Goal: Information Seeking & Learning: Check status

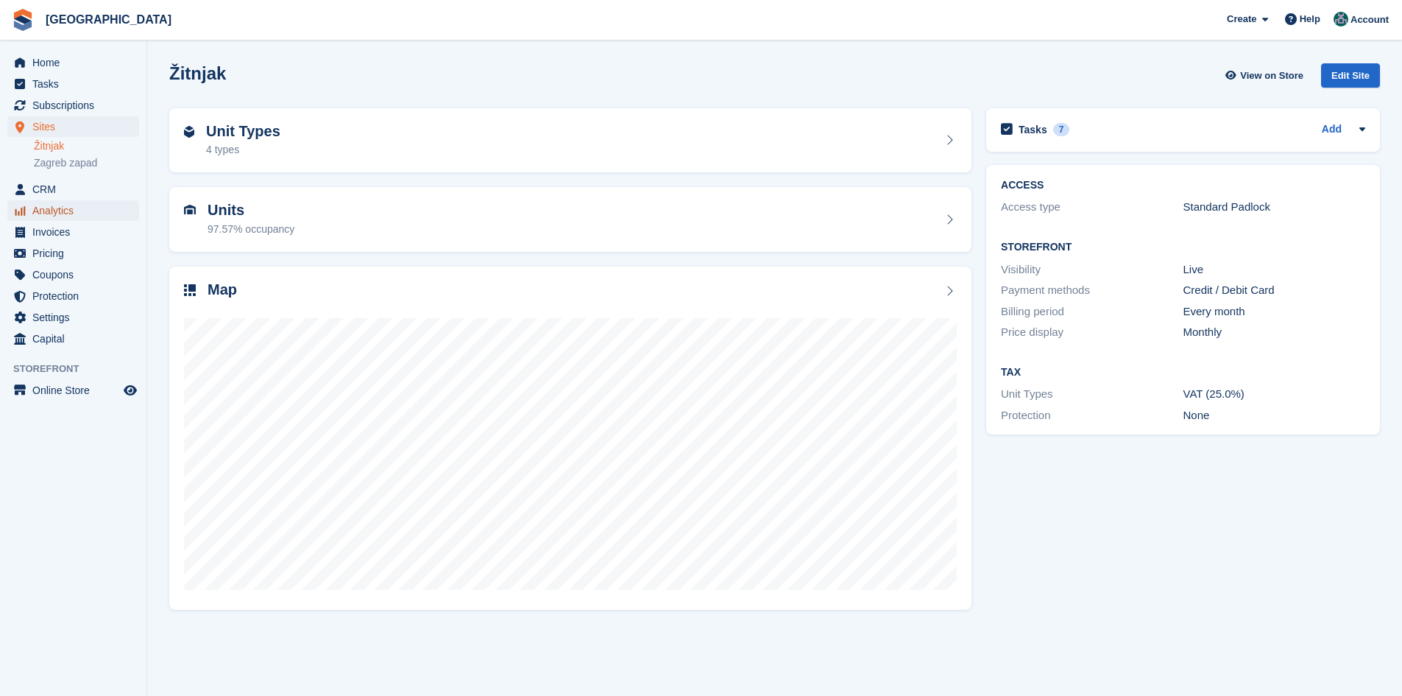
click at [81, 211] on span "Analytics" at bounding box center [76, 210] width 88 height 21
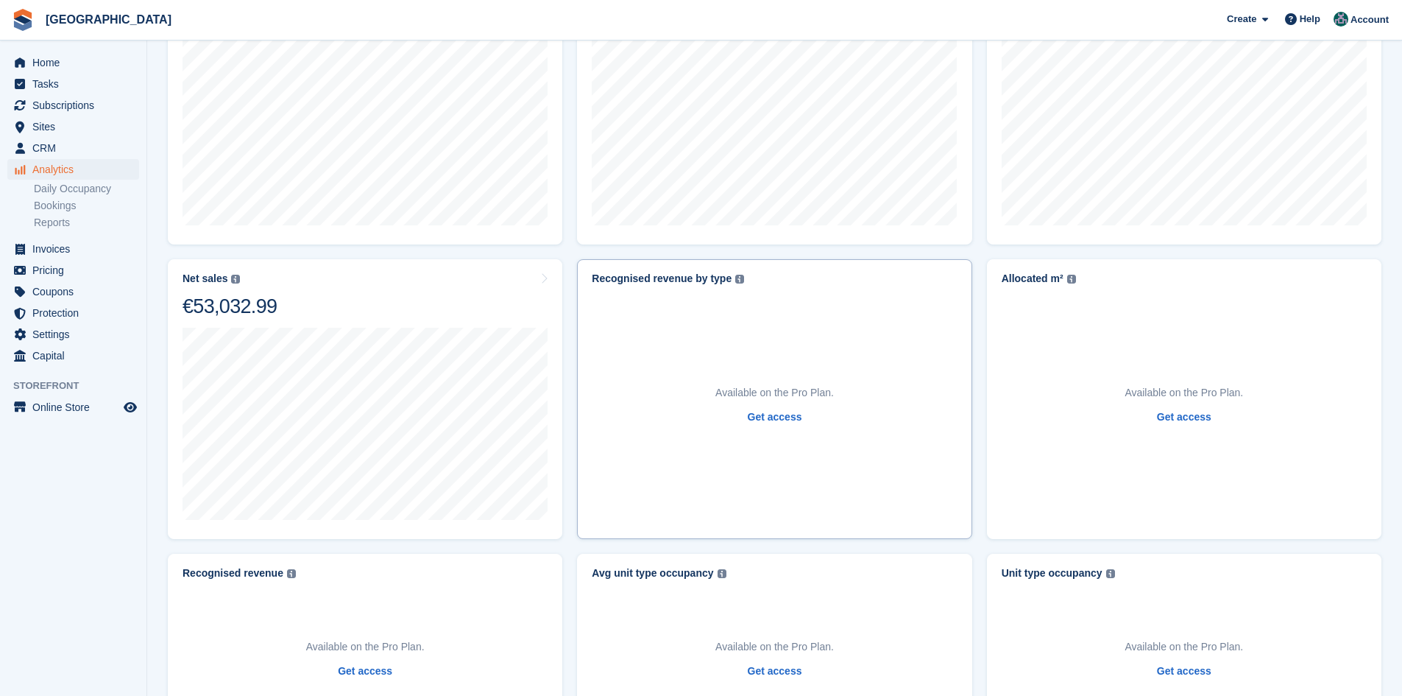
scroll to position [74, 0]
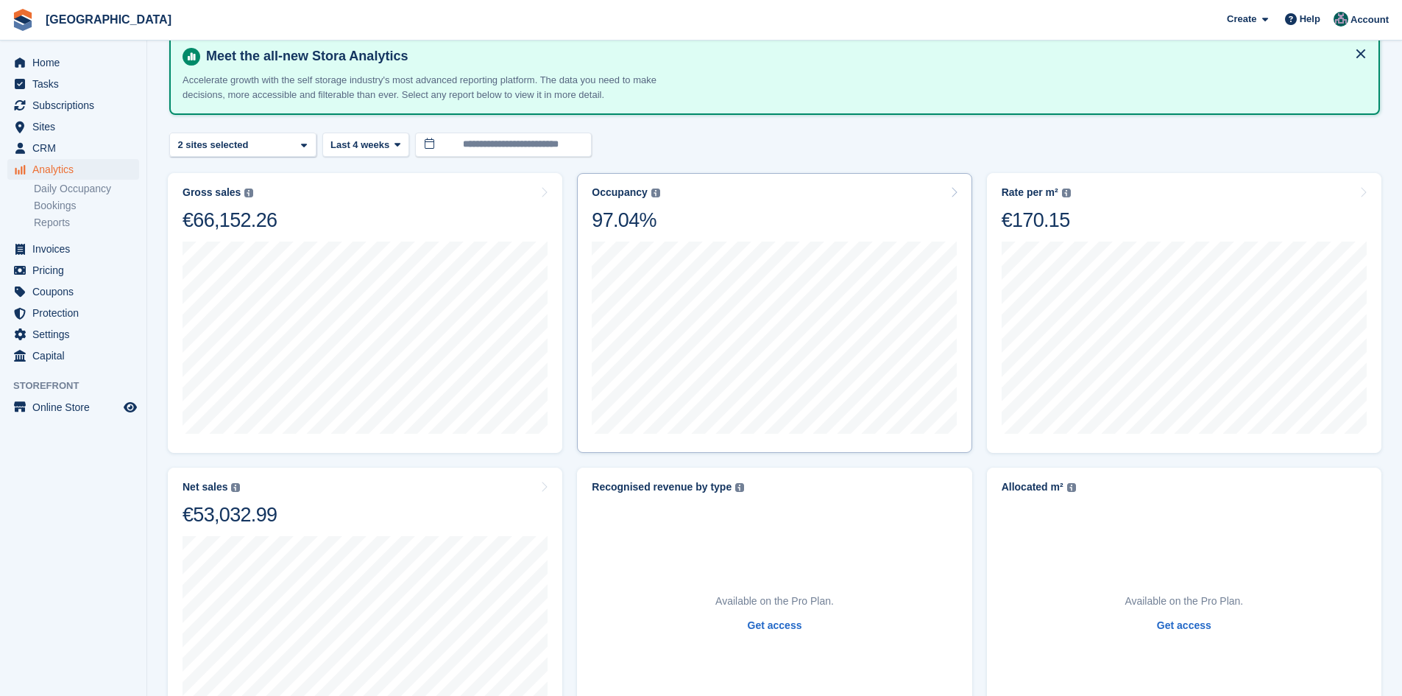
click at [651, 193] on img at bounding box center [655, 192] width 9 height 9
click at [653, 193] on img at bounding box center [655, 192] width 9 height 9
click at [625, 192] on div "Occupancy" at bounding box center [619, 192] width 55 height 13
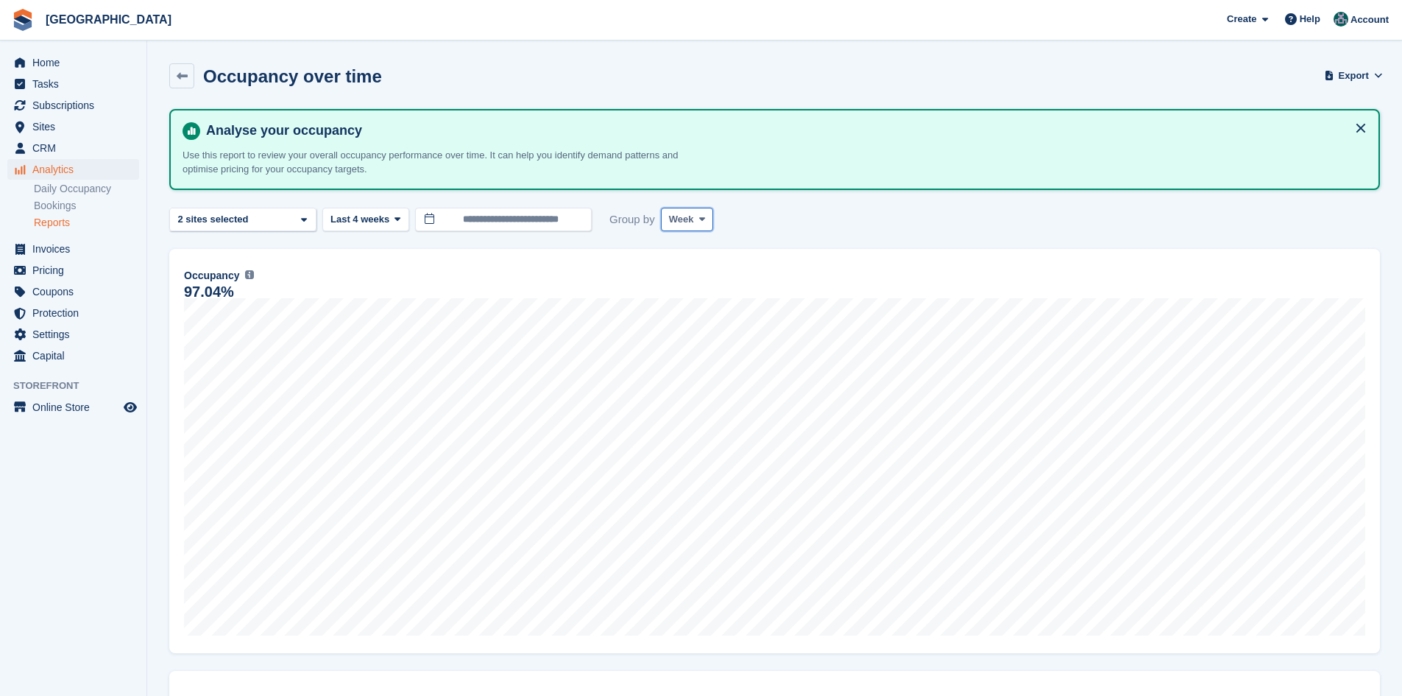
click at [669, 222] on span "Week" at bounding box center [681, 219] width 25 height 15
click at [705, 298] on link "Month" at bounding box center [732, 307] width 128 height 26
click at [370, 215] on span "Last 4 weeks" at bounding box center [359, 219] width 59 height 15
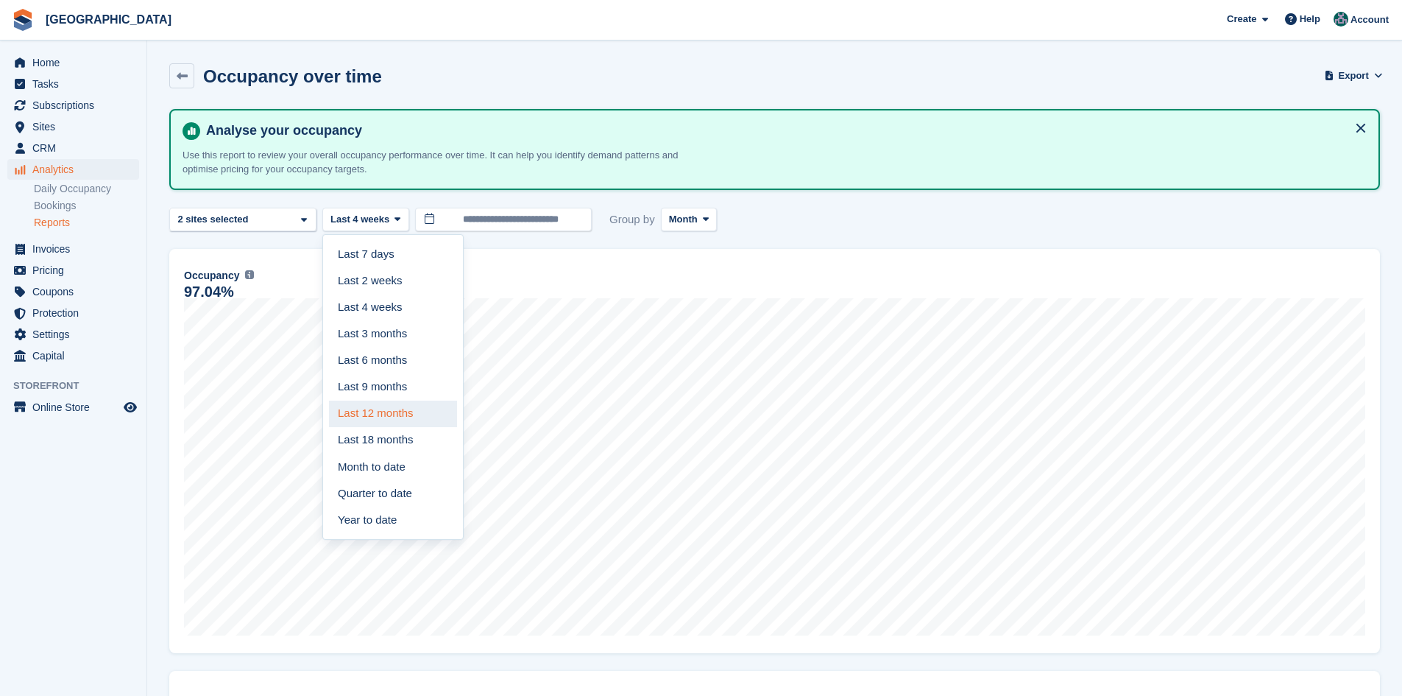
click at [372, 410] on link "Last 12 months" at bounding box center [393, 413] width 128 height 26
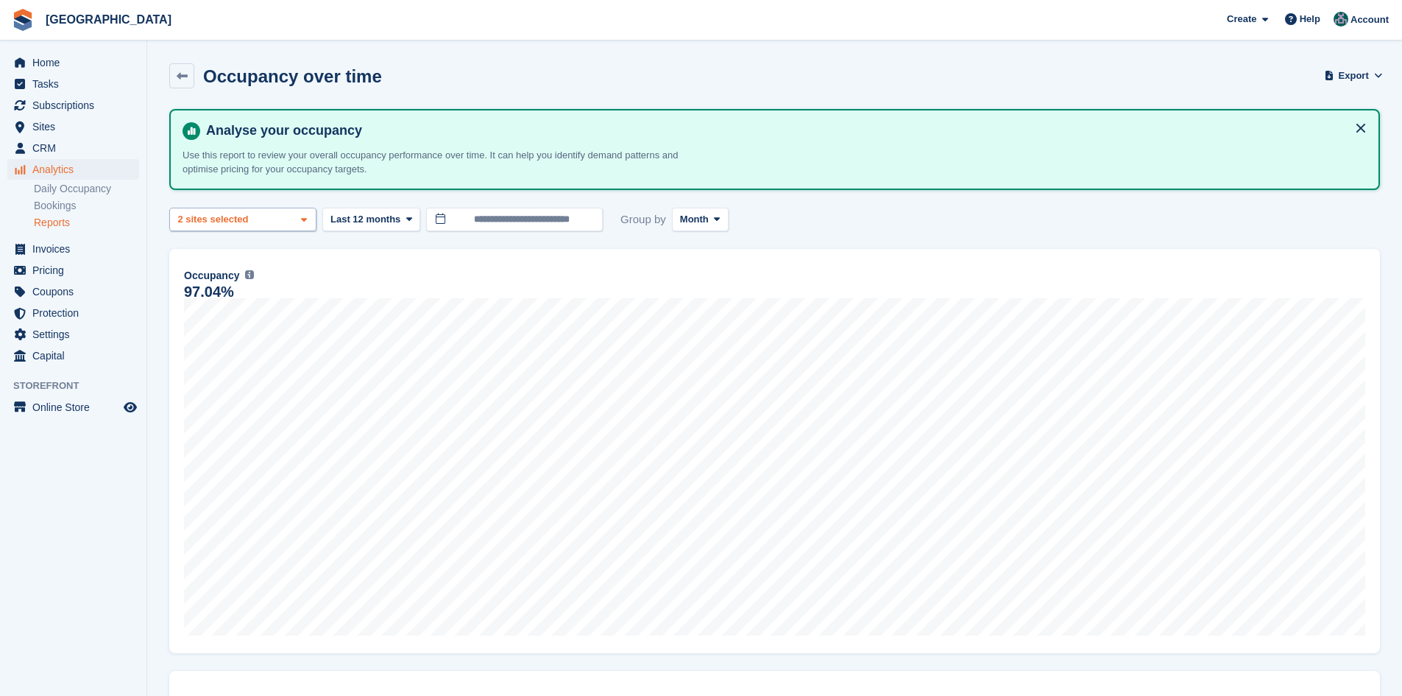
click at [251, 222] on div "Žitnjak 2 sites selected" at bounding box center [242, 220] width 147 height 24
click at [873, 212] on div "**********" at bounding box center [774, 220] width 1211 height 24
click at [374, 214] on span "Last 12 months" at bounding box center [365, 219] width 70 height 15
click at [573, 250] on div "Feb 2025 Occupancy 87.4% m² in use 3828 Occupancy Percentage of all allocated u…" at bounding box center [774, 451] width 1211 height 404
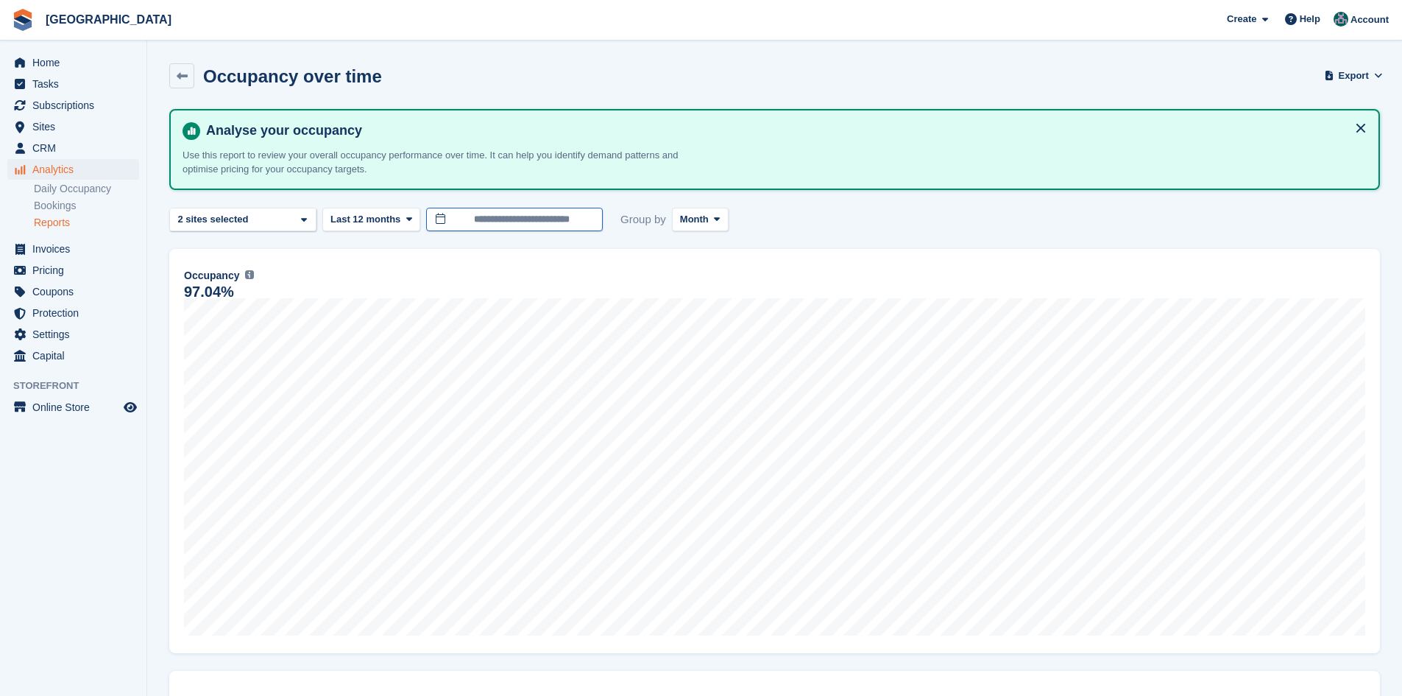
click at [494, 222] on input "**********" at bounding box center [514, 220] width 177 height 24
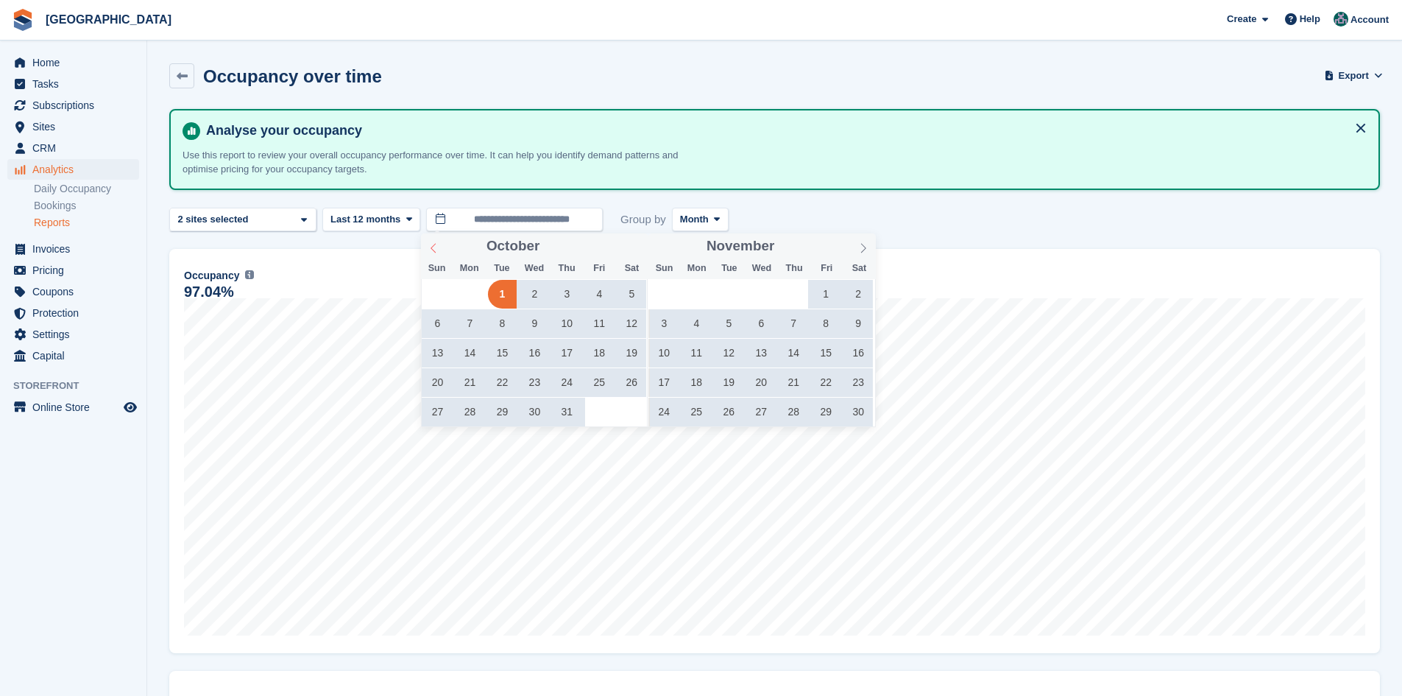
click at [433, 248] on icon at bounding box center [433, 248] width 10 height 10
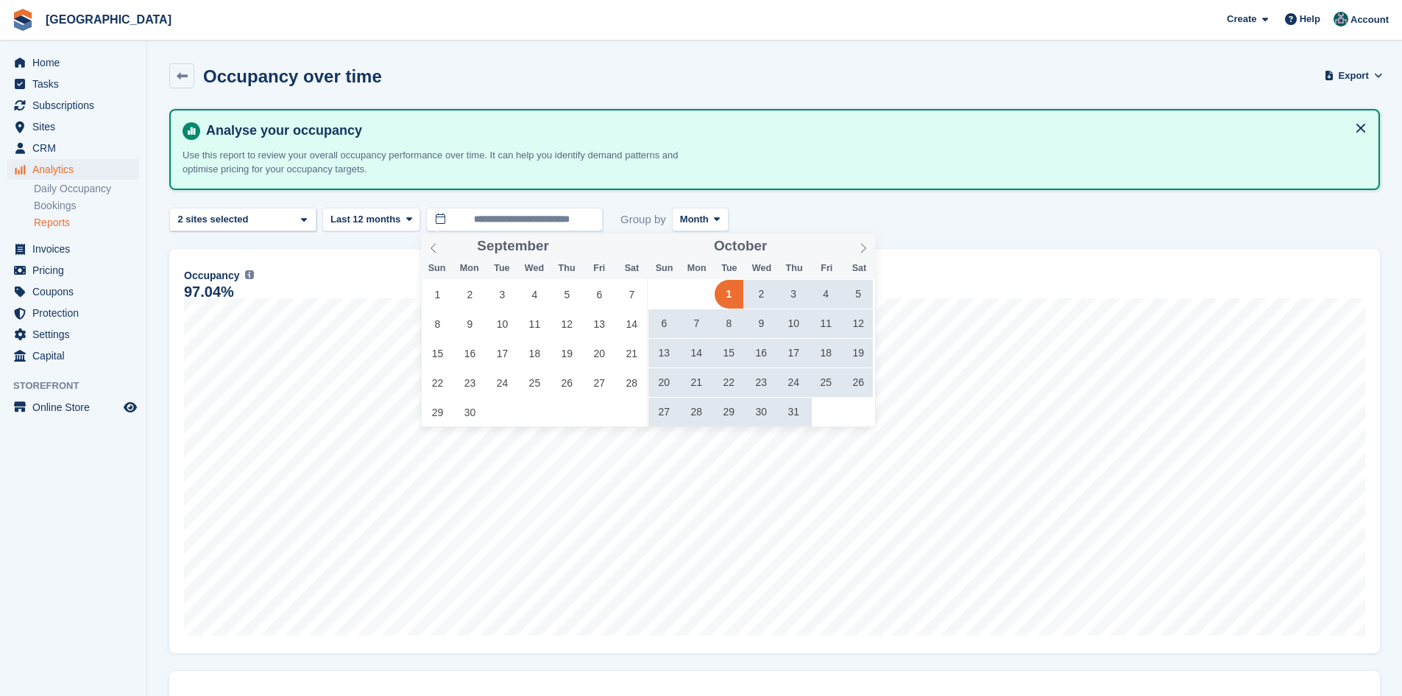
click at [590, 193] on div "**********" at bounding box center [774, 602] width 1211 height 987
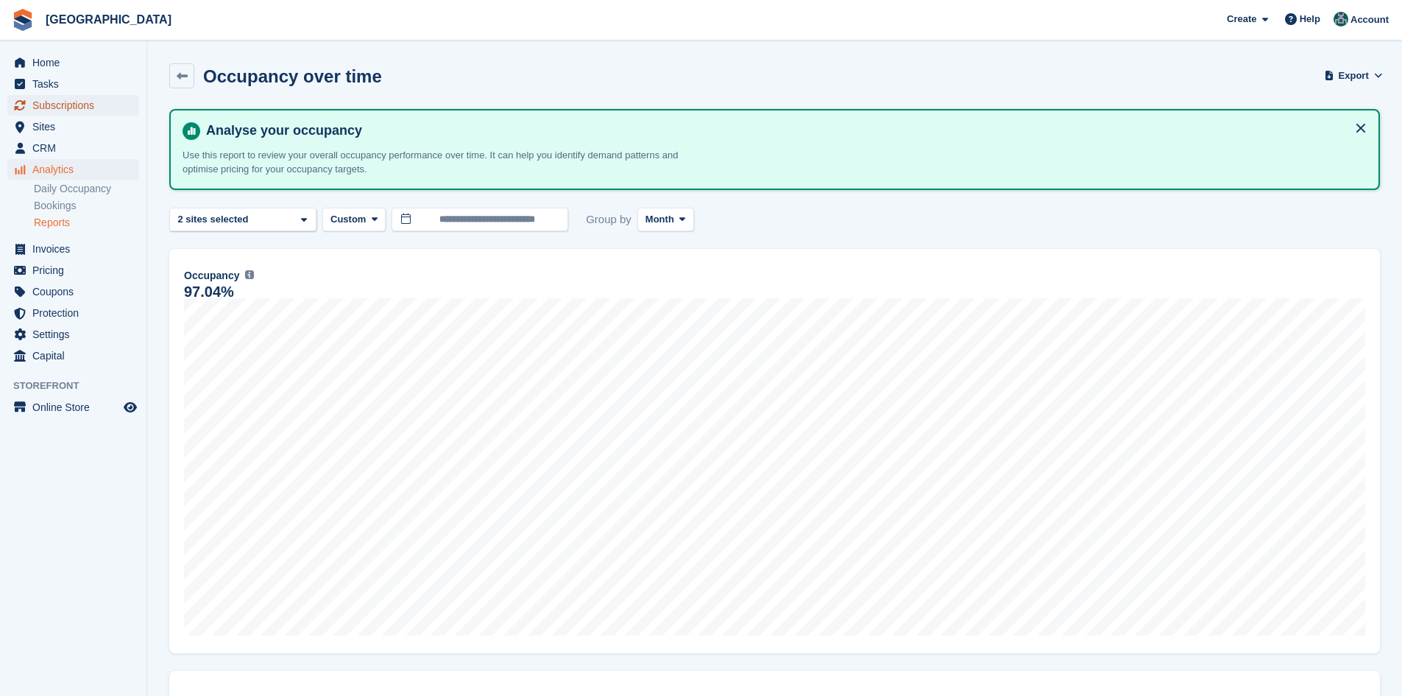
click at [63, 100] on span "Subscriptions" at bounding box center [76, 105] width 88 height 21
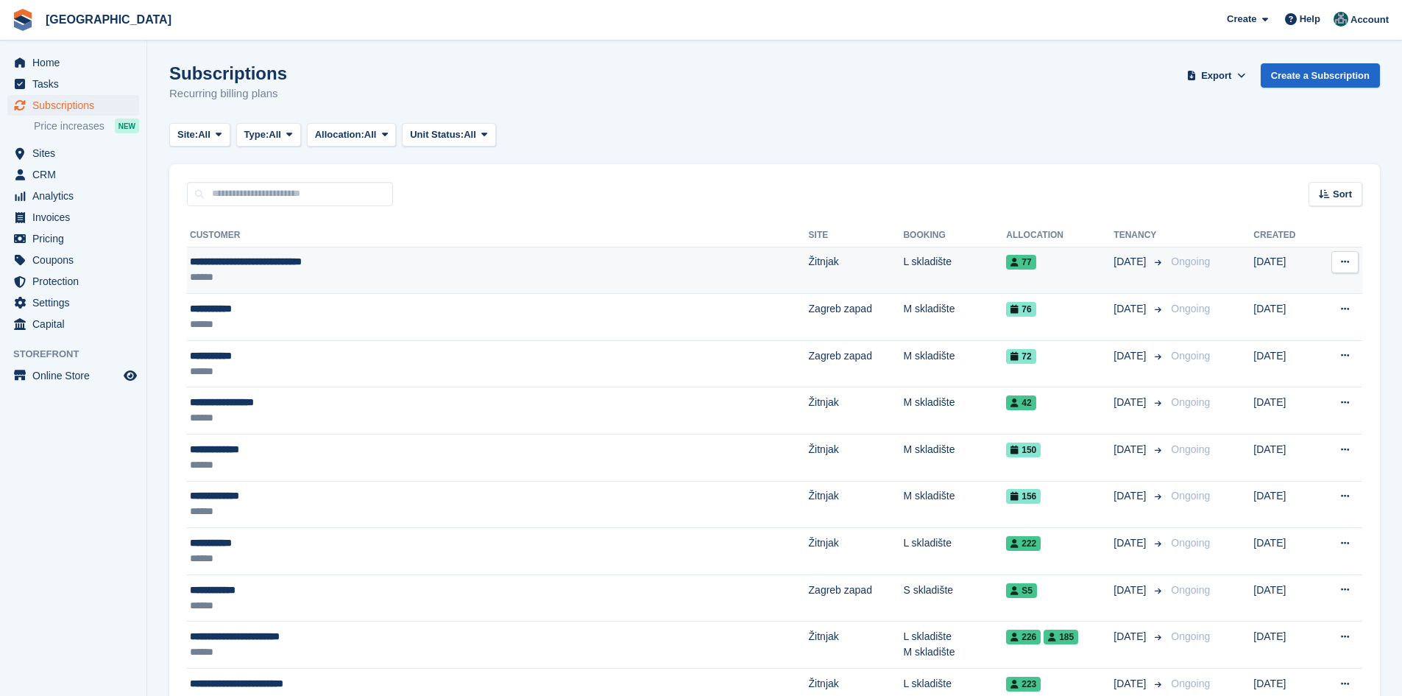
scroll to position [147, 0]
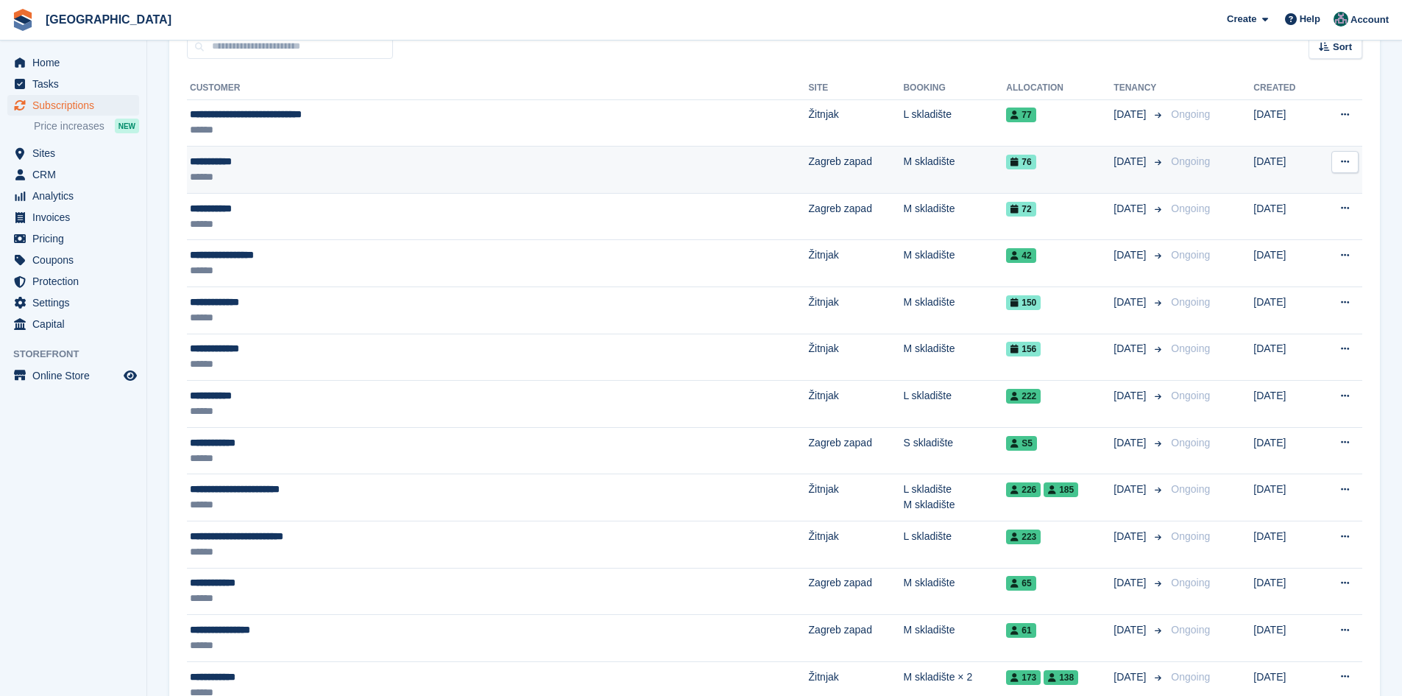
click at [238, 152] on td "**********" at bounding box center [498, 169] width 622 height 47
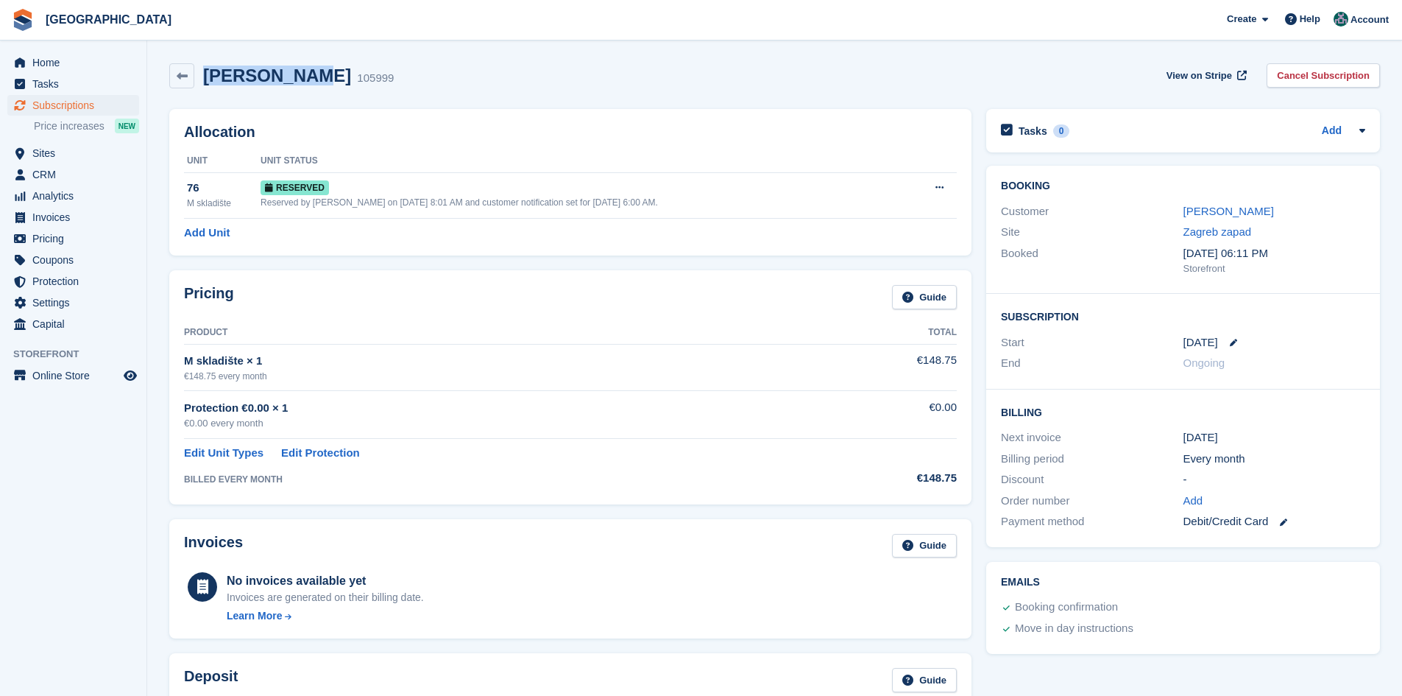
drag, startPoint x: 204, startPoint y: 75, endPoint x: 291, endPoint y: 75, distance: 86.9
click at [291, 75] on h2 "Toni Serdar" at bounding box center [277, 76] width 148 height 20
click at [1218, 211] on link "Toni Serdar" at bounding box center [1229, 211] width 91 height 13
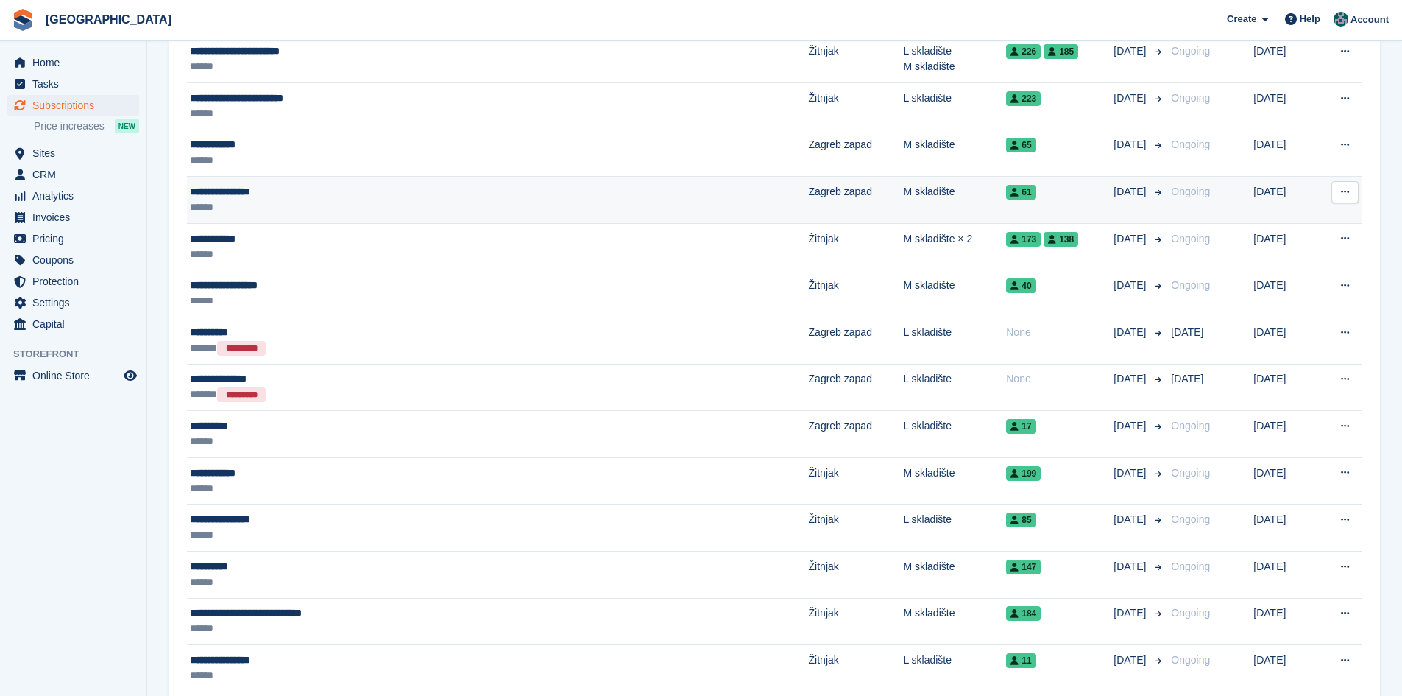
scroll to position [589, 0]
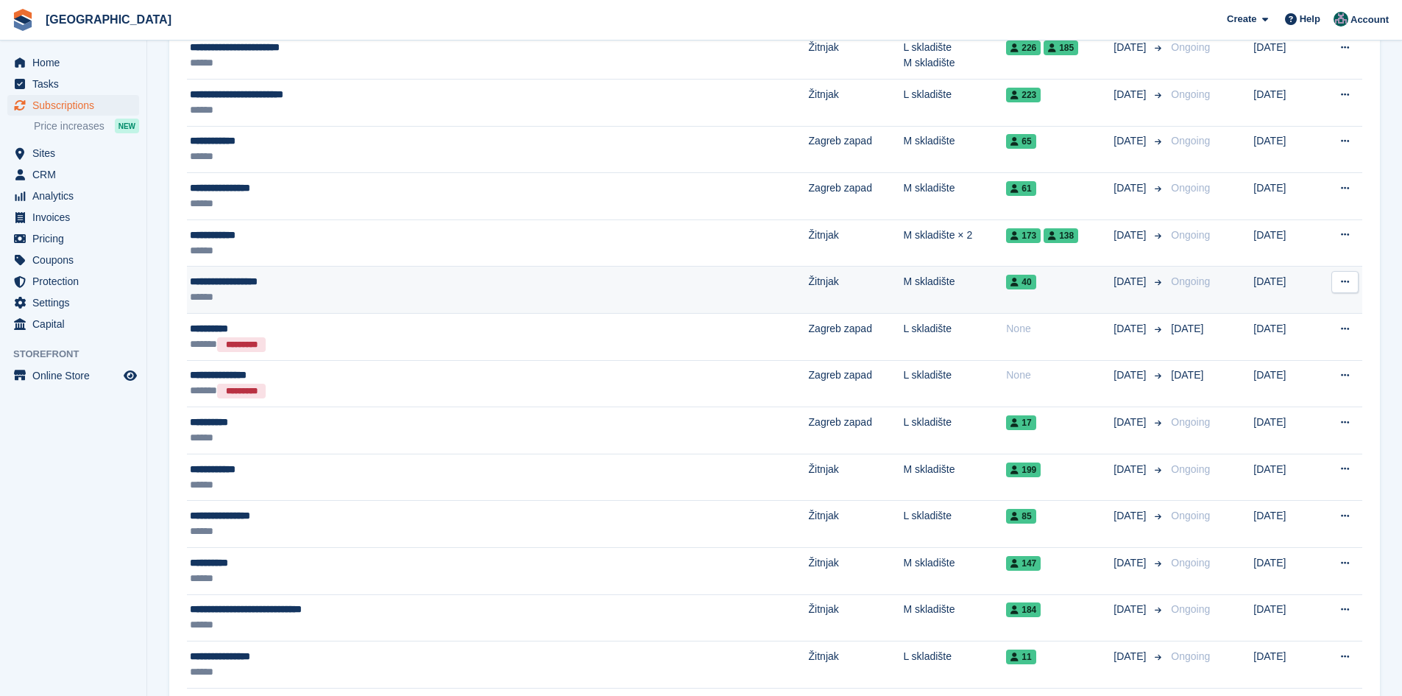
click at [379, 305] on div "******" at bounding box center [397, 296] width 414 height 15
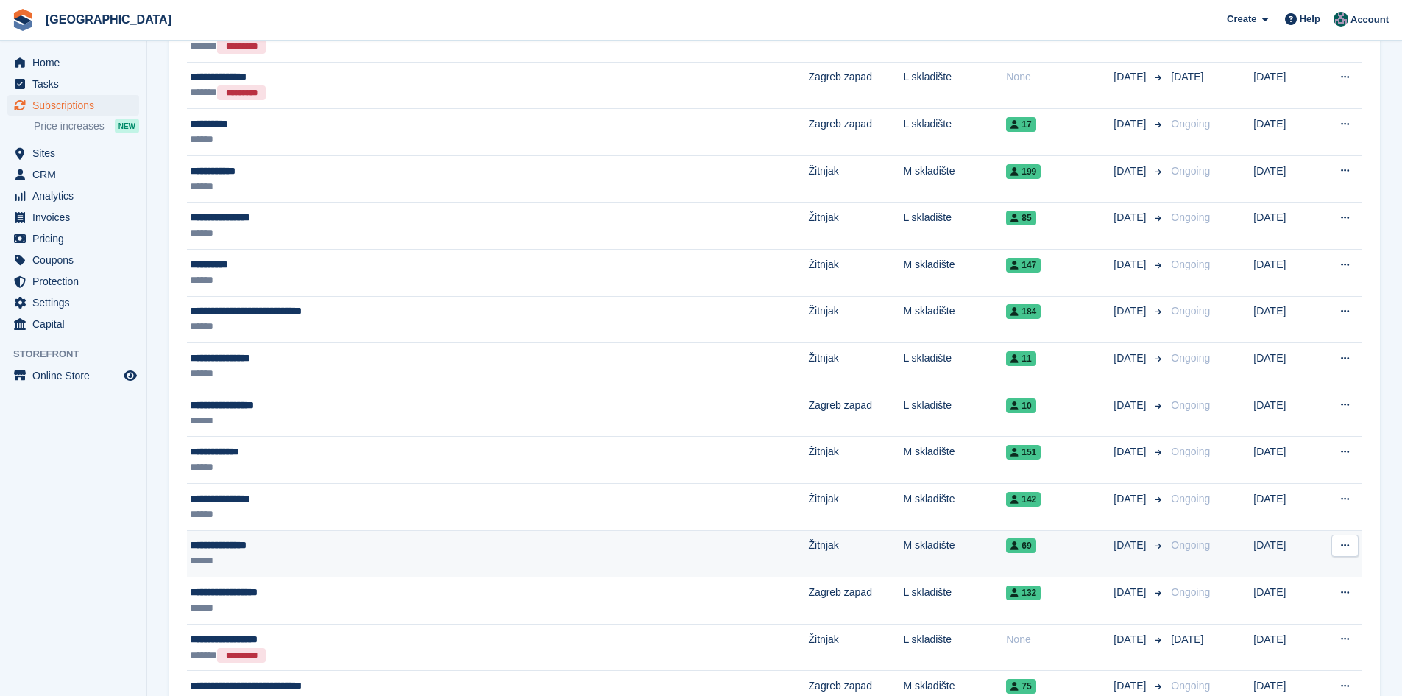
scroll to position [957, 0]
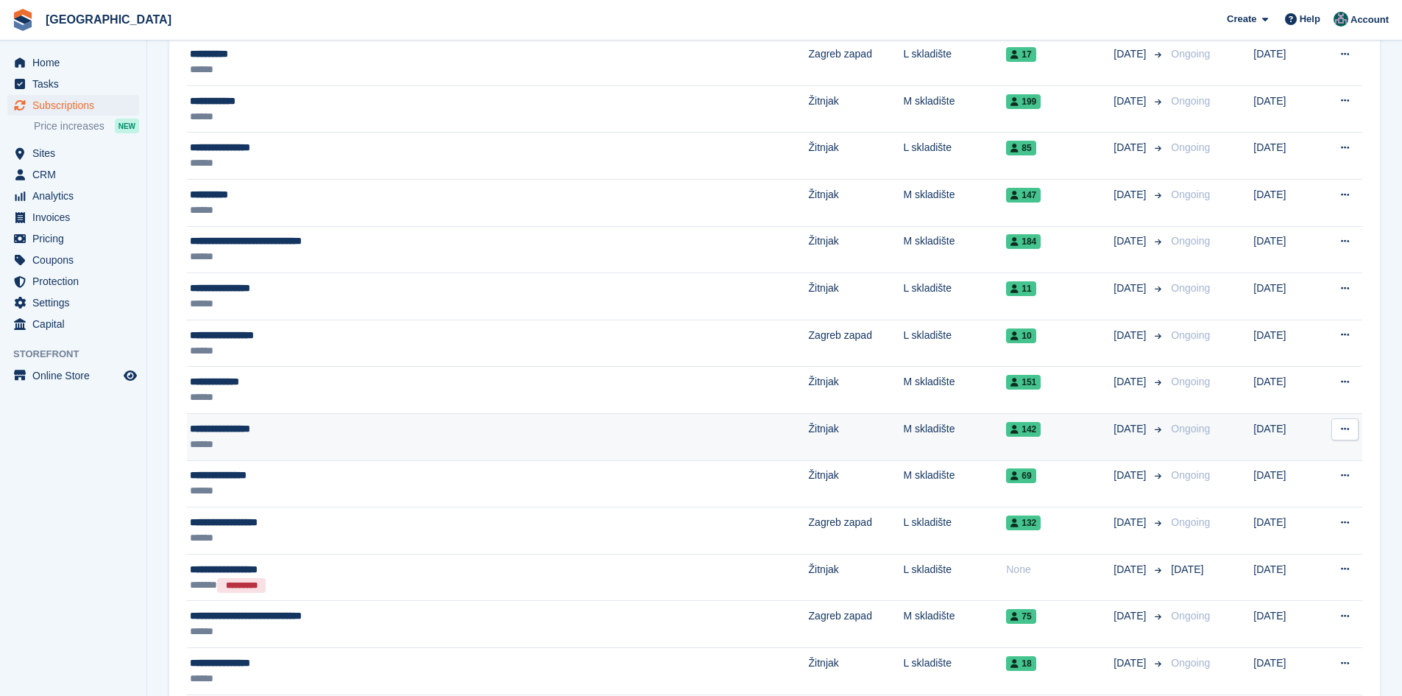
click at [356, 428] on div "**********" at bounding box center [397, 428] width 414 height 15
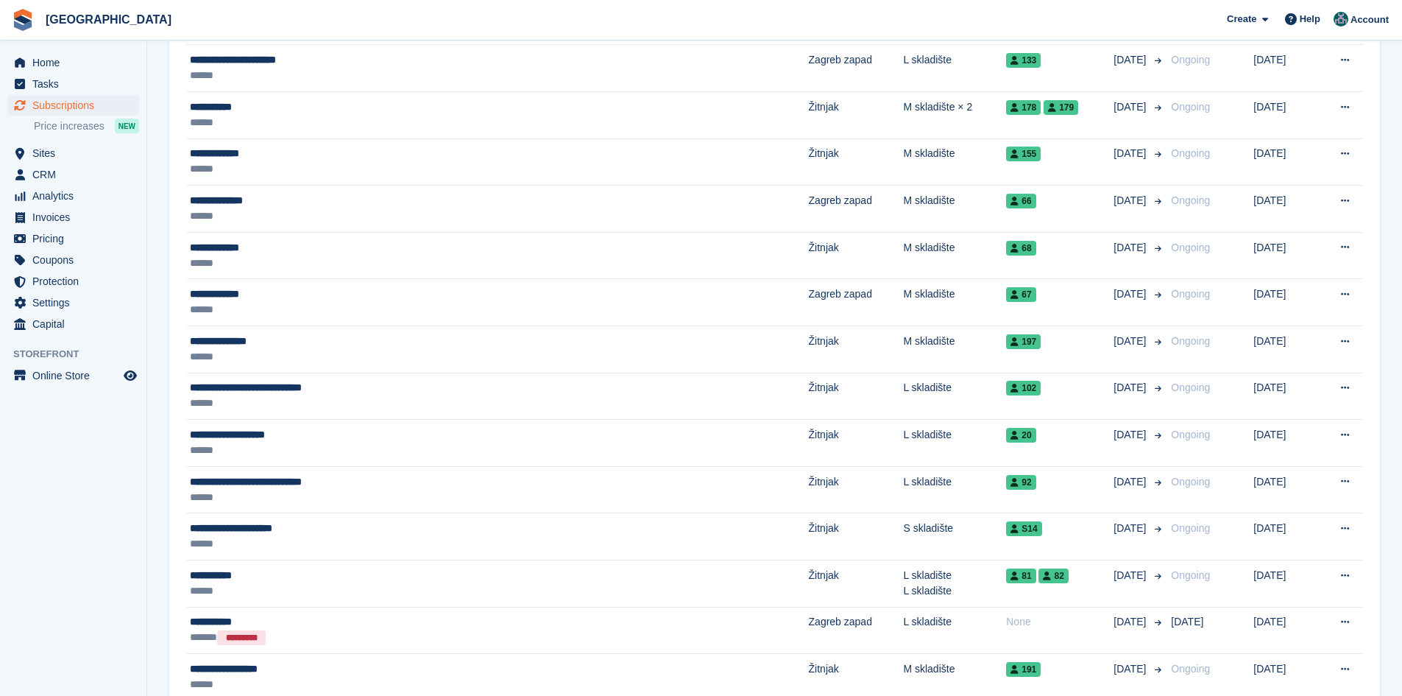
scroll to position [1965, 0]
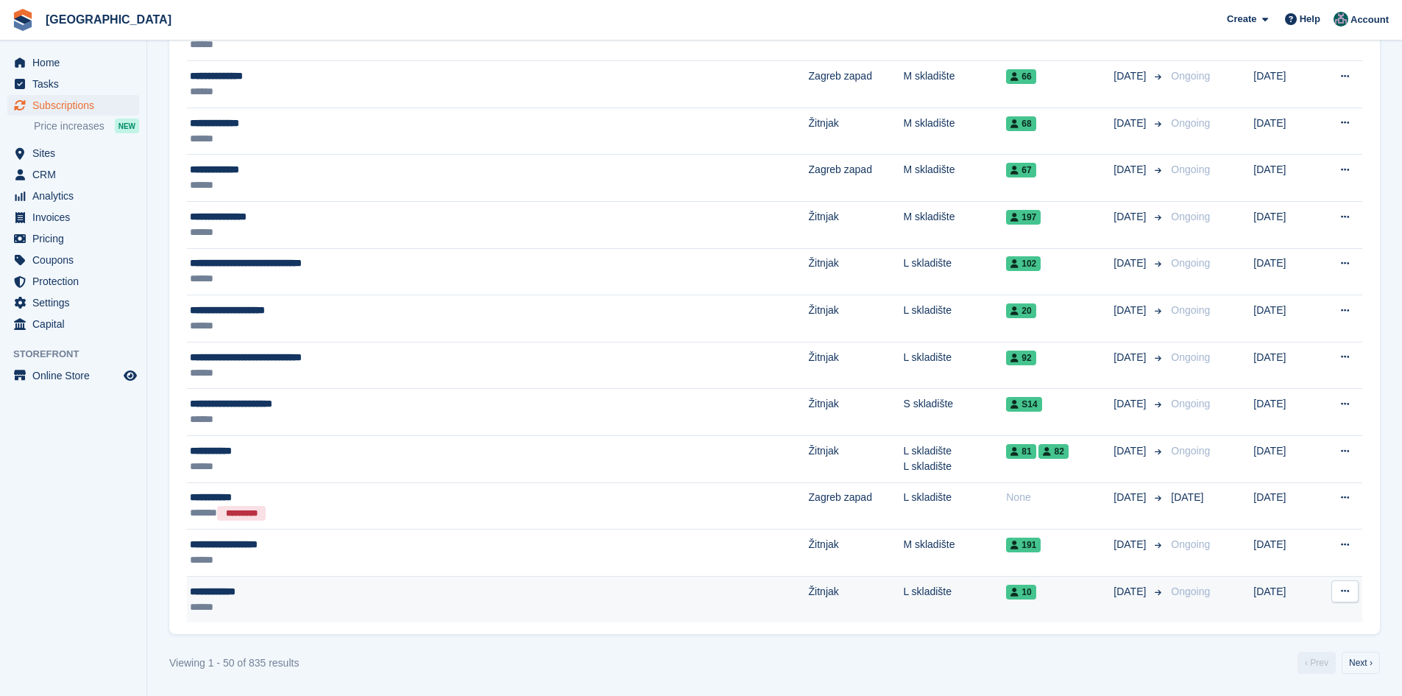
click at [276, 597] on div "**********" at bounding box center [397, 591] width 414 height 15
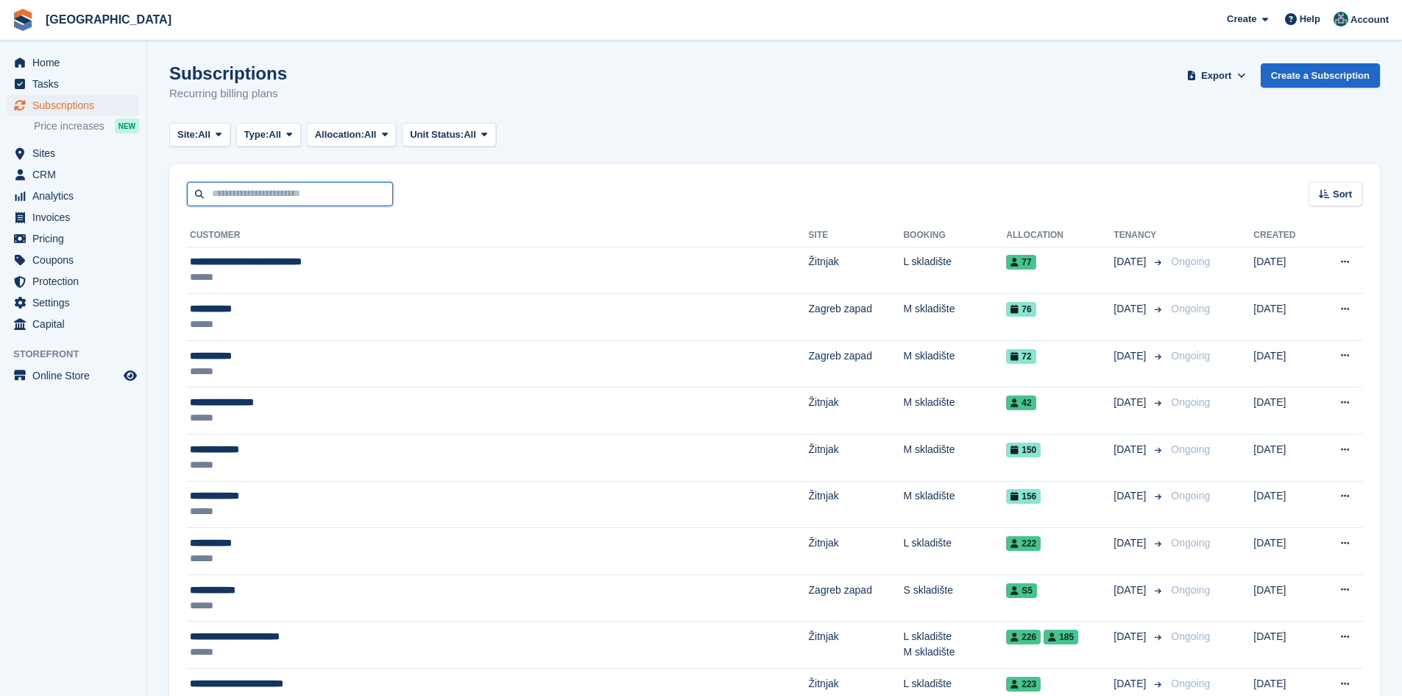
click at [358, 191] on input "text" at bounding box center [290, 194] width 206 height 24
type input "****"
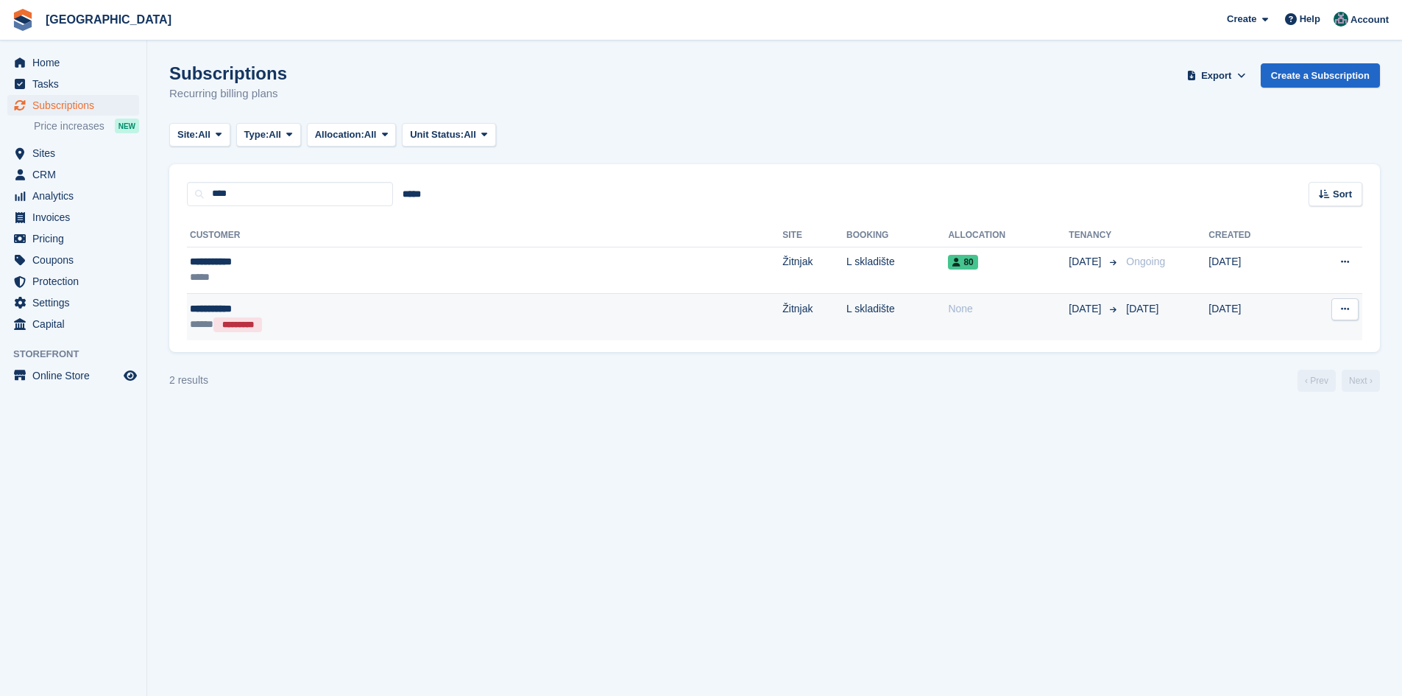
click at [305, 324] on div "***** *********" at bounding box center [330, 324] width 280 height 15
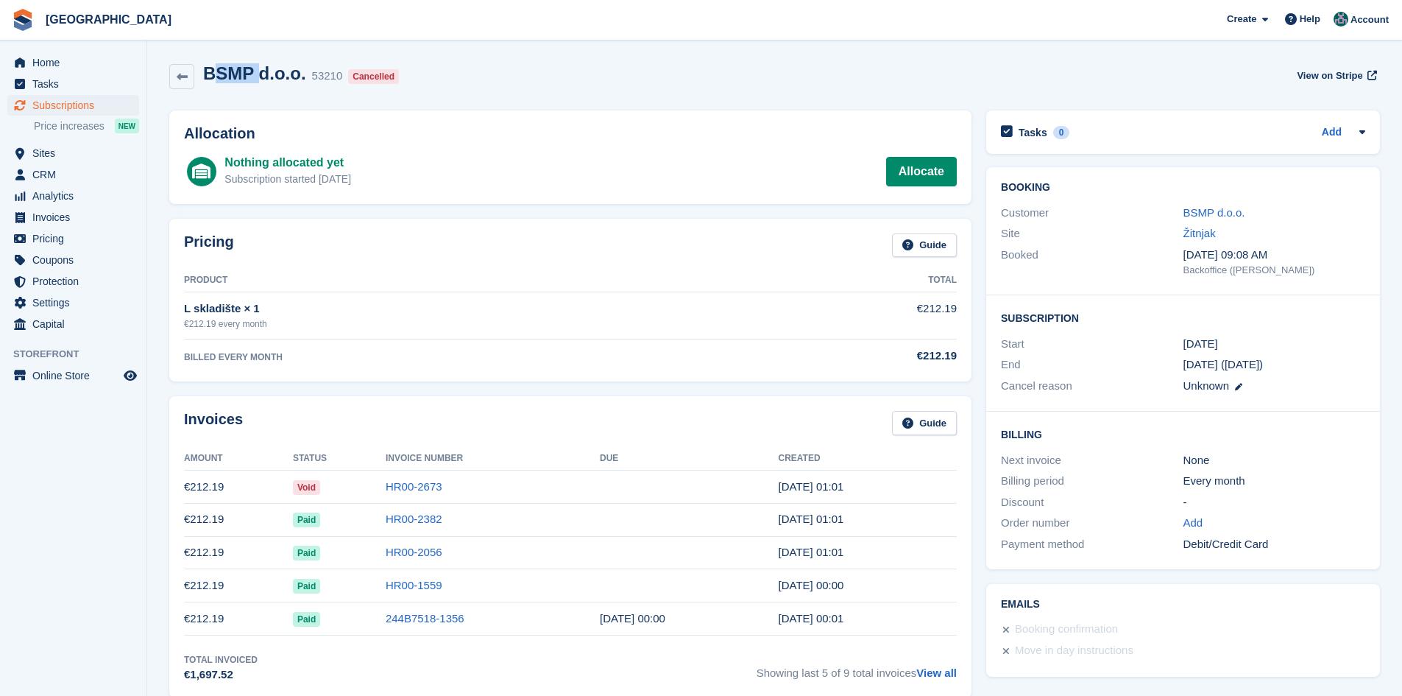
drag, startPoint x: 213, startPoint y: 79, endPoint x: 256, endPoint y: 79, distance: 42.7
click at [256, 79] on h2 "BSMP d.o.o." at bounding box center [254, 73] width 103 height 20
click at [1309, 73] on span "View on Stripe" at bounding box center [1330, 75] width 66 height 15
click at [52, 55] on span "Home" at bounding box center [76, 62] width 88 height 21
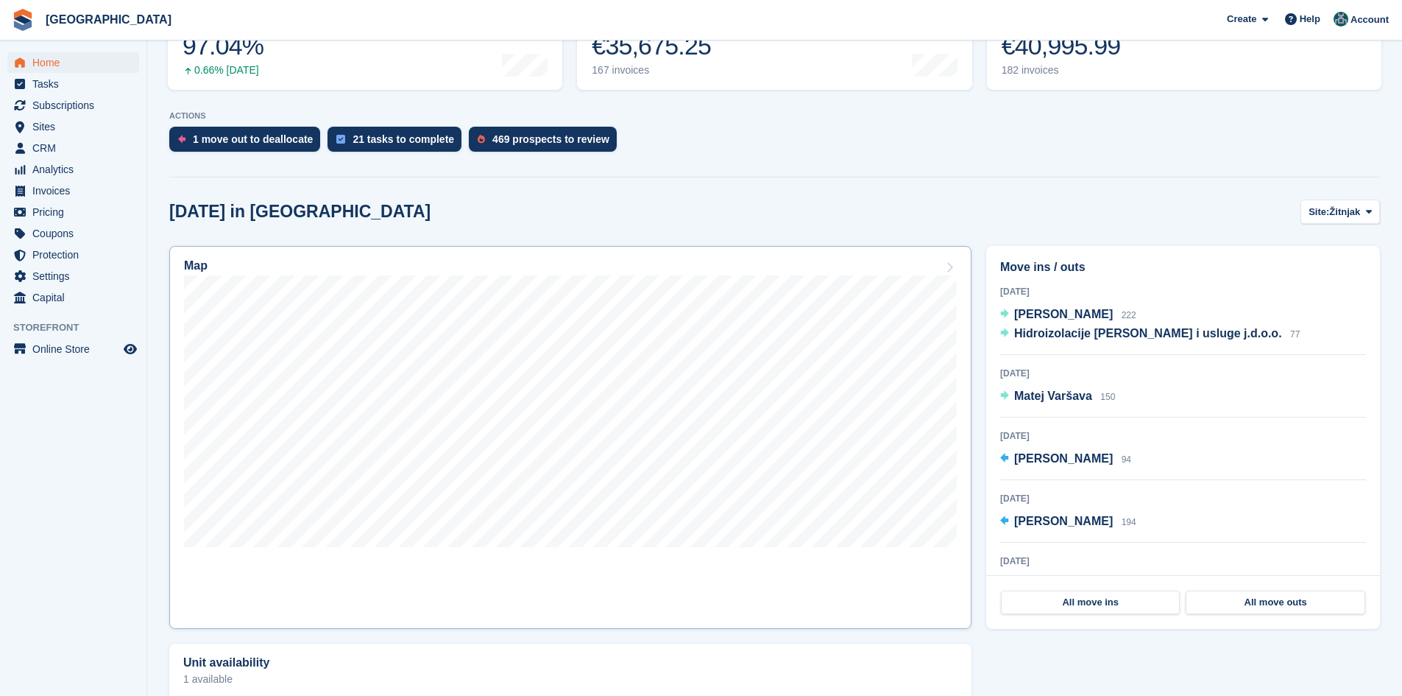
scroll to position [294, 0]
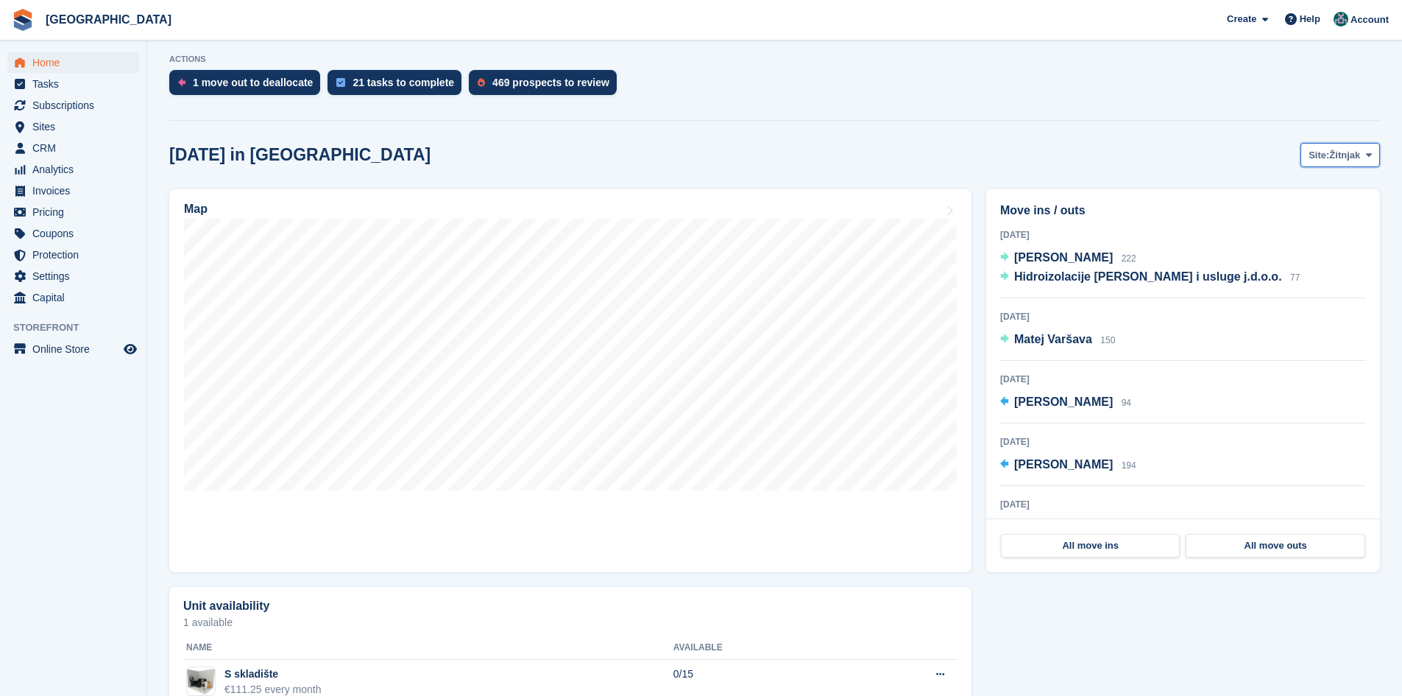
click at [1328, 160] on span "Site:" at bounding box center [1319, 155] width 21 height 15
click at [1311, 216] on link "Zagreb zapad" at bounding box center [1309, 216] width 128 height 26
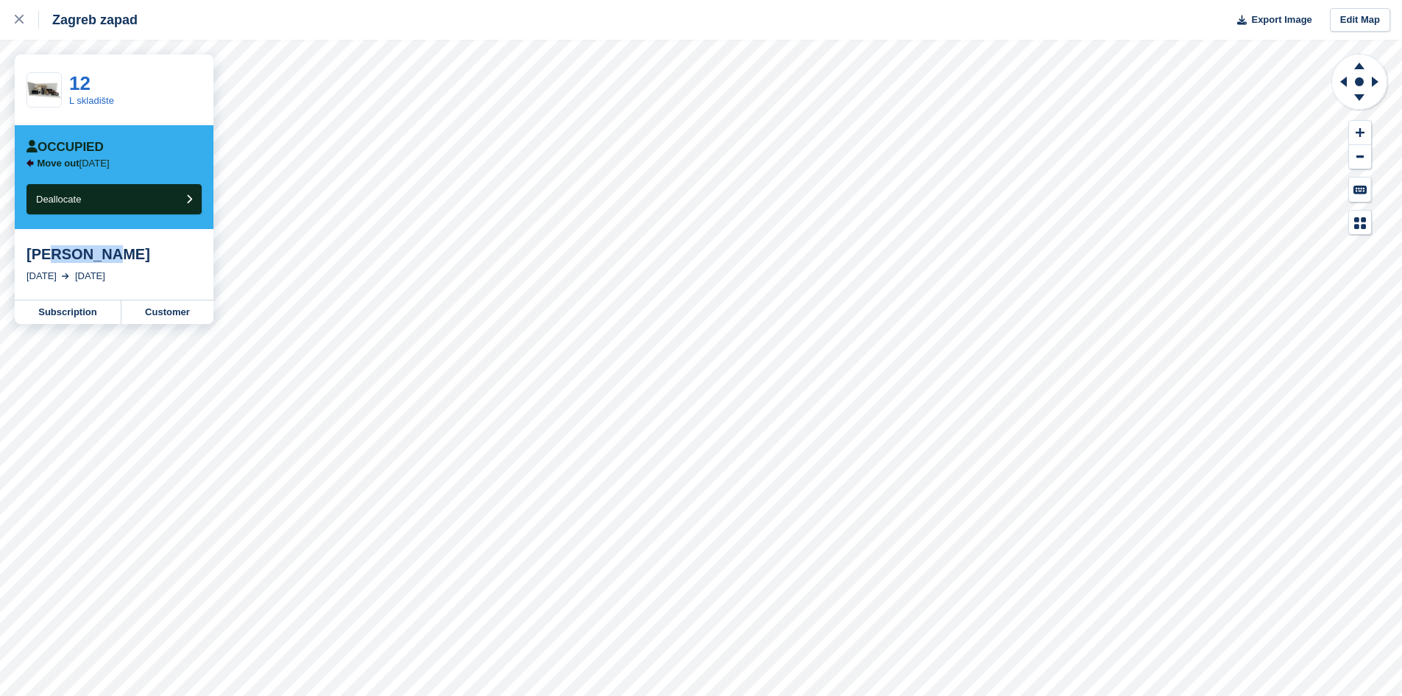
drag, startPoint x: 49, startPoint y: 255, endPoint x: 96, endPoint y: 256, distance: 47.1
click at [96, 256] on div "[PERSON_NAME]" at bounding box center [113, 254] width 175 height 18
drag, startPoint x: 93, startPoint y: 275, endPoint x: 123, endPoint y: 277, distance: 30.2
click at [105, 277] on div "15 Sep, 2025" at bounding box center [90, 276] width 30 height 15
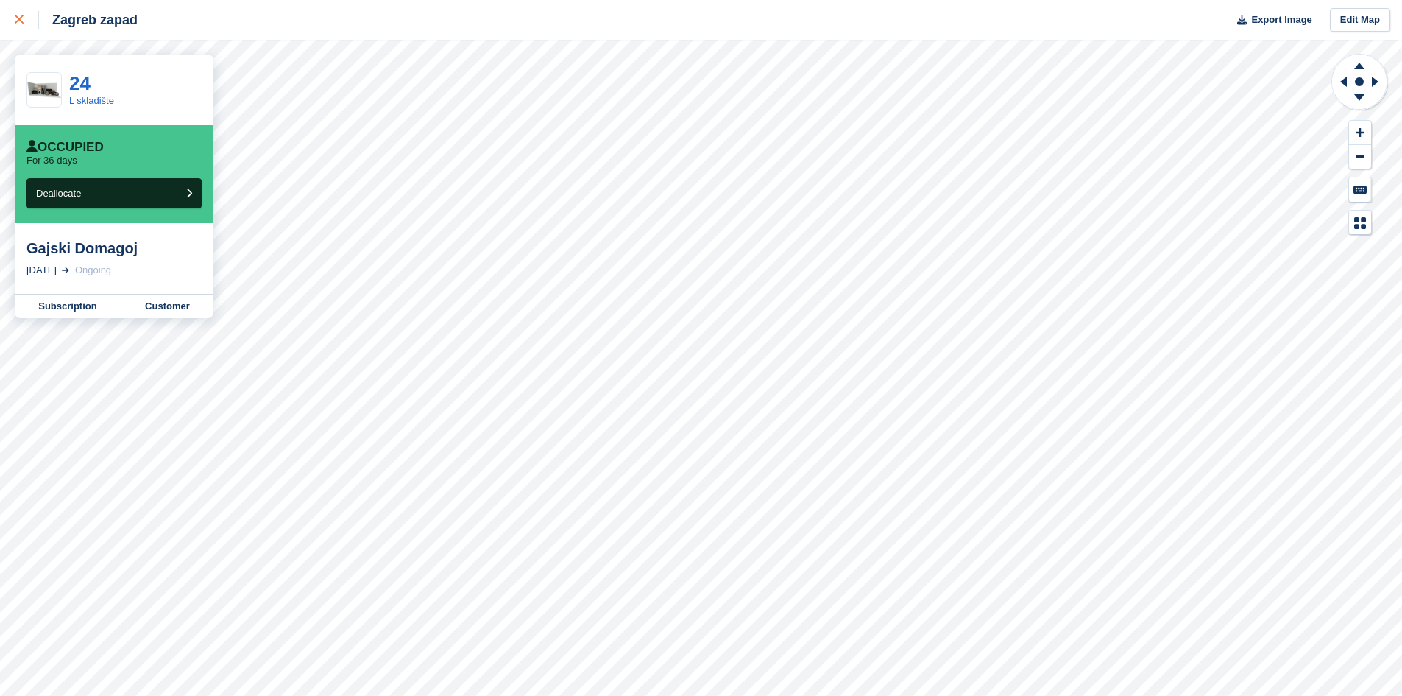
click at [22, 21] on icon at bounding box center [19, 19] width 9 height 9
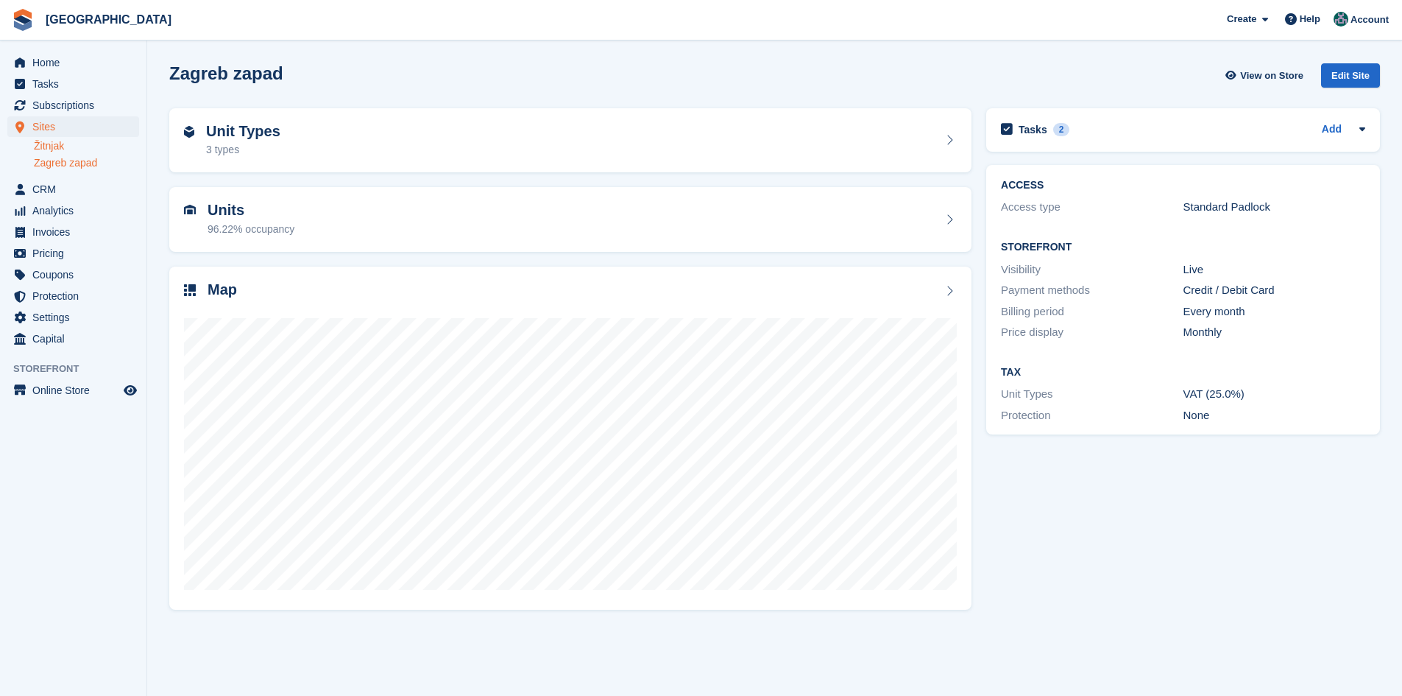
click at [53, 146] on link "Žitnjak" at bounding box center [86, 146] width 105 height 14
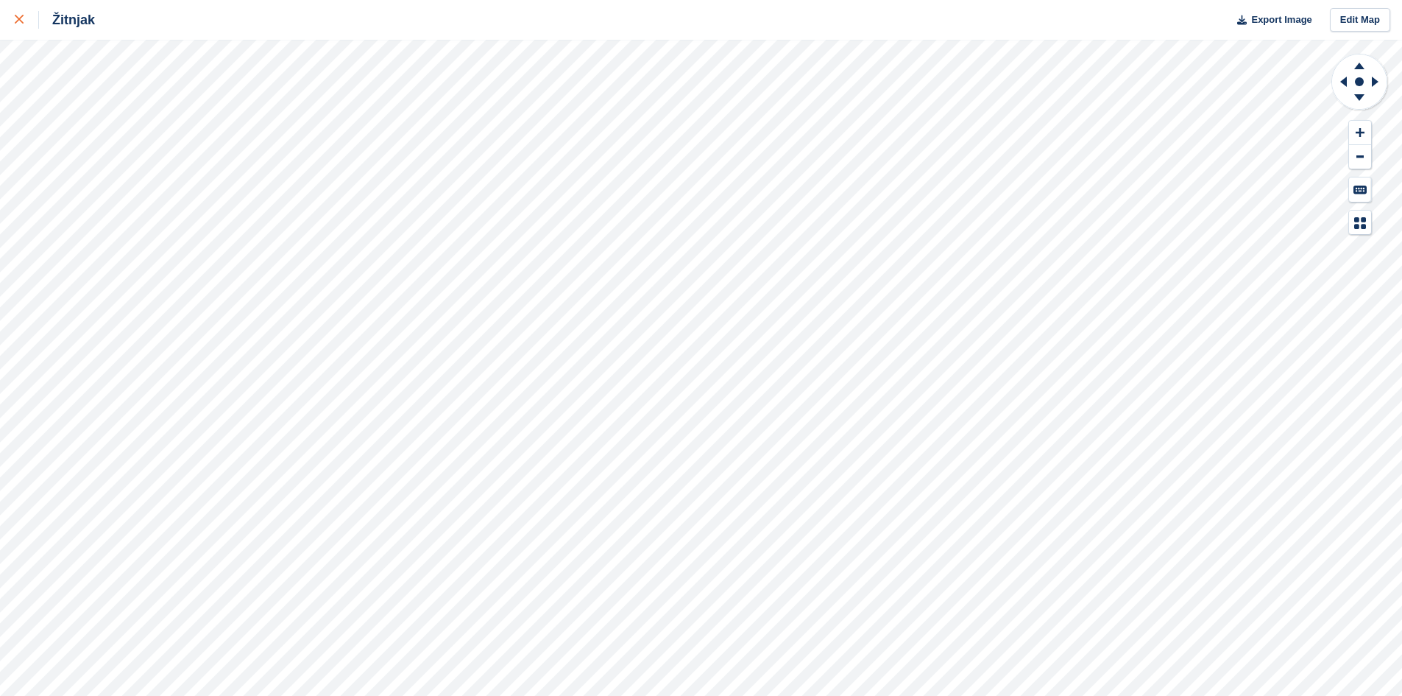
click at [15, 19] on icon at bounding box center [19, 19] width 9 height 9
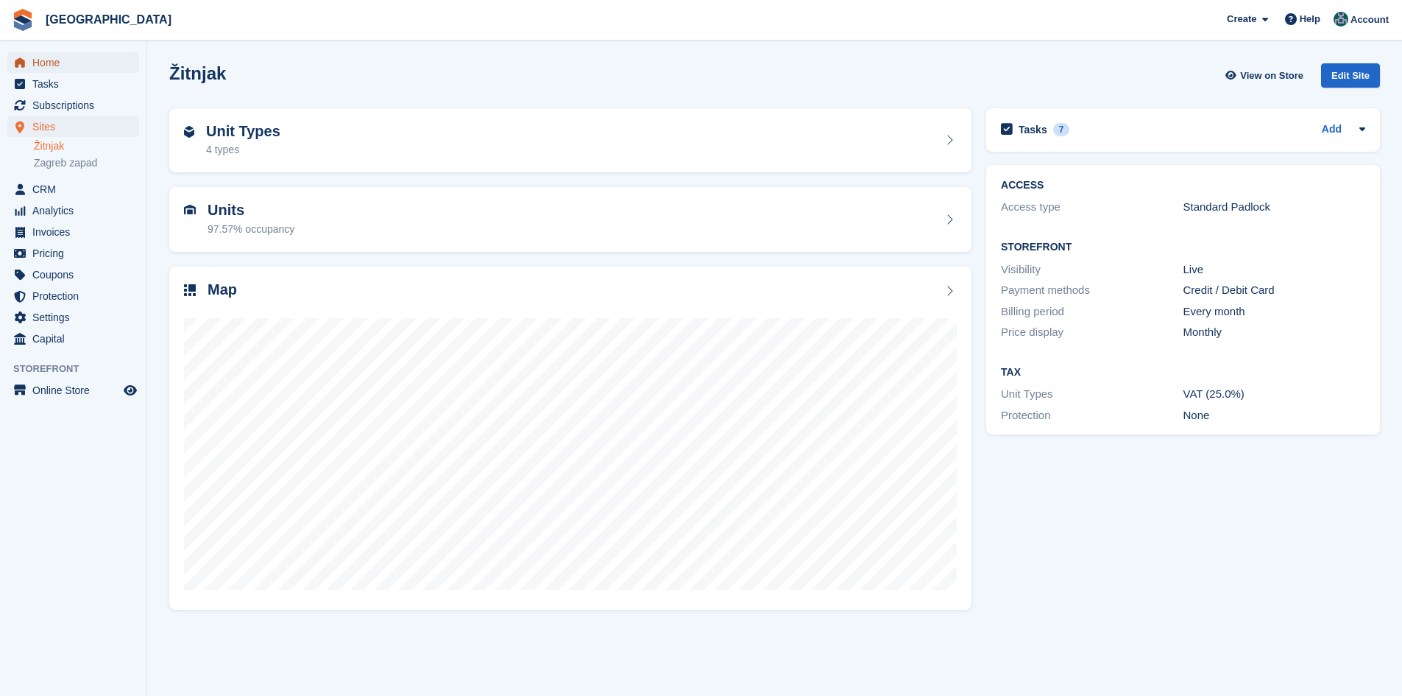
click at [57, 57] on span "Home" at bounding box center [76, 62] width 88 height 21
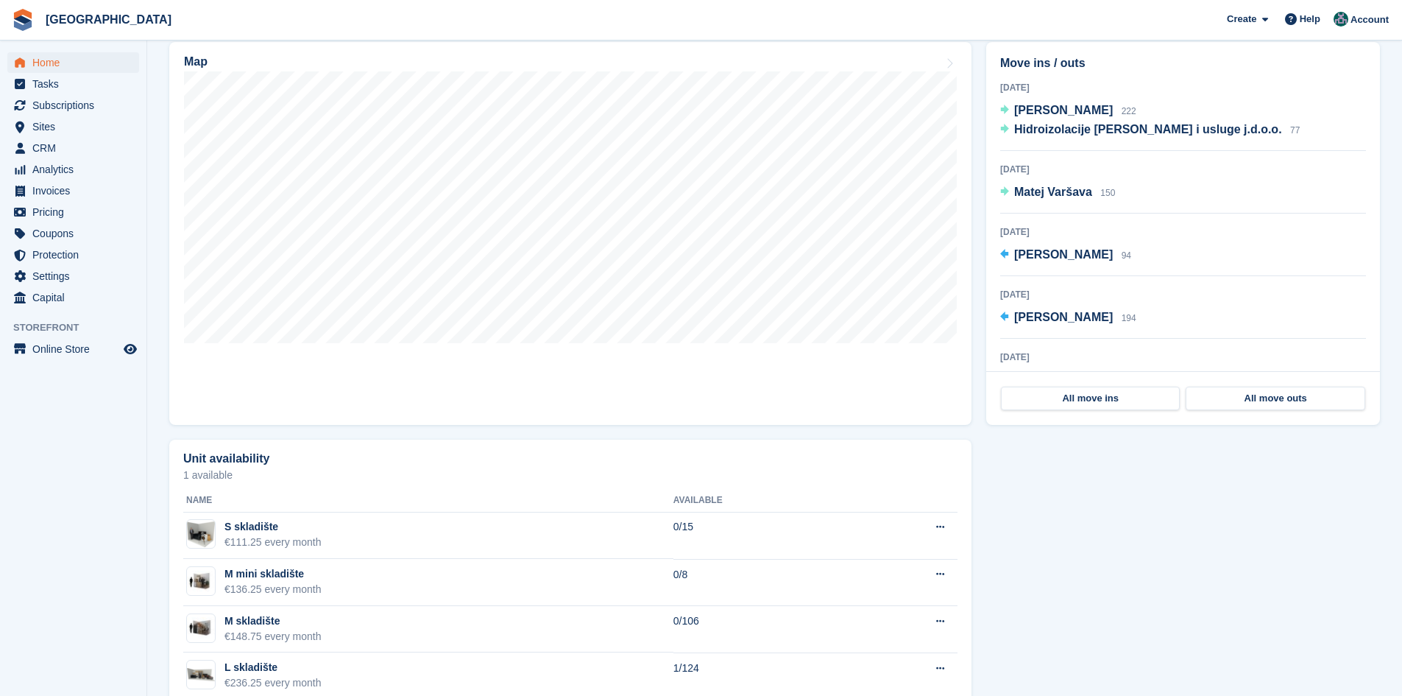
scroll to position [478, 0]
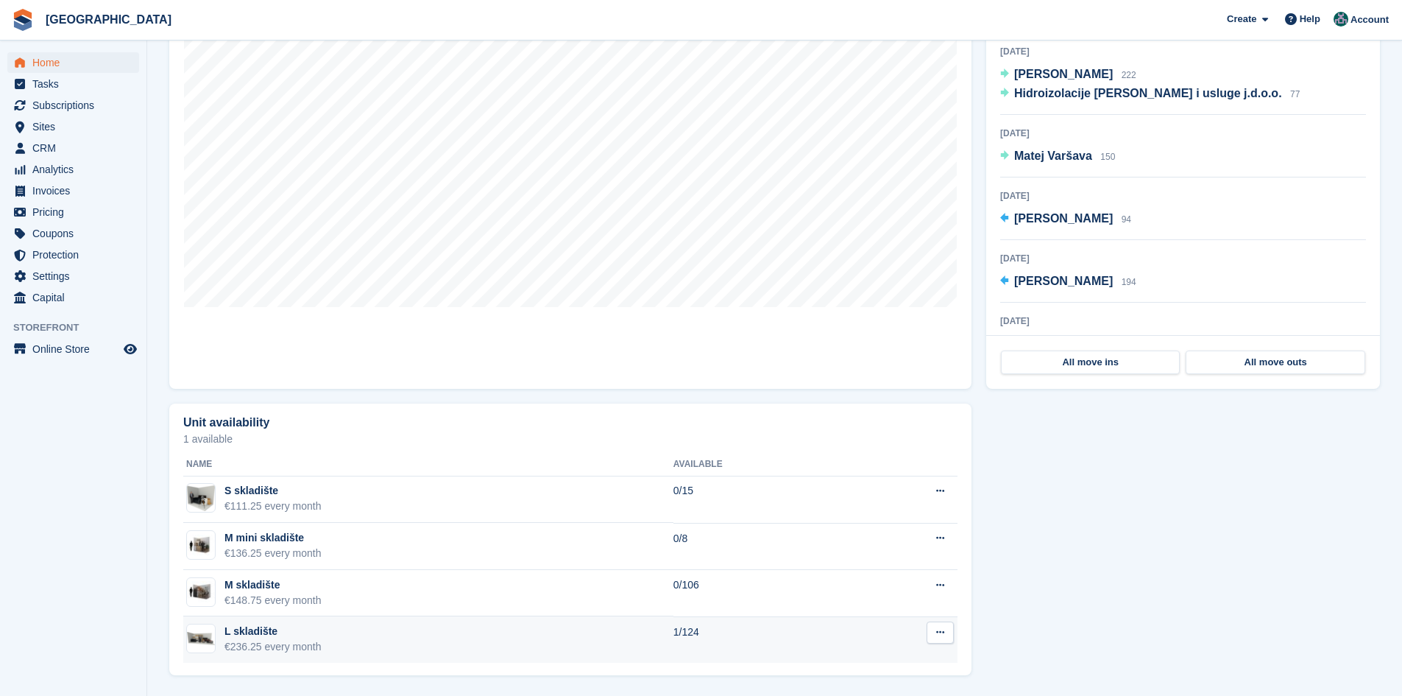
click at [937, 634] on icon at bounding box center [940, 632] width 8 height 10
click at [859, 664] on p "Edit unit type" at bounding box center [883, 660] width 128 height 19
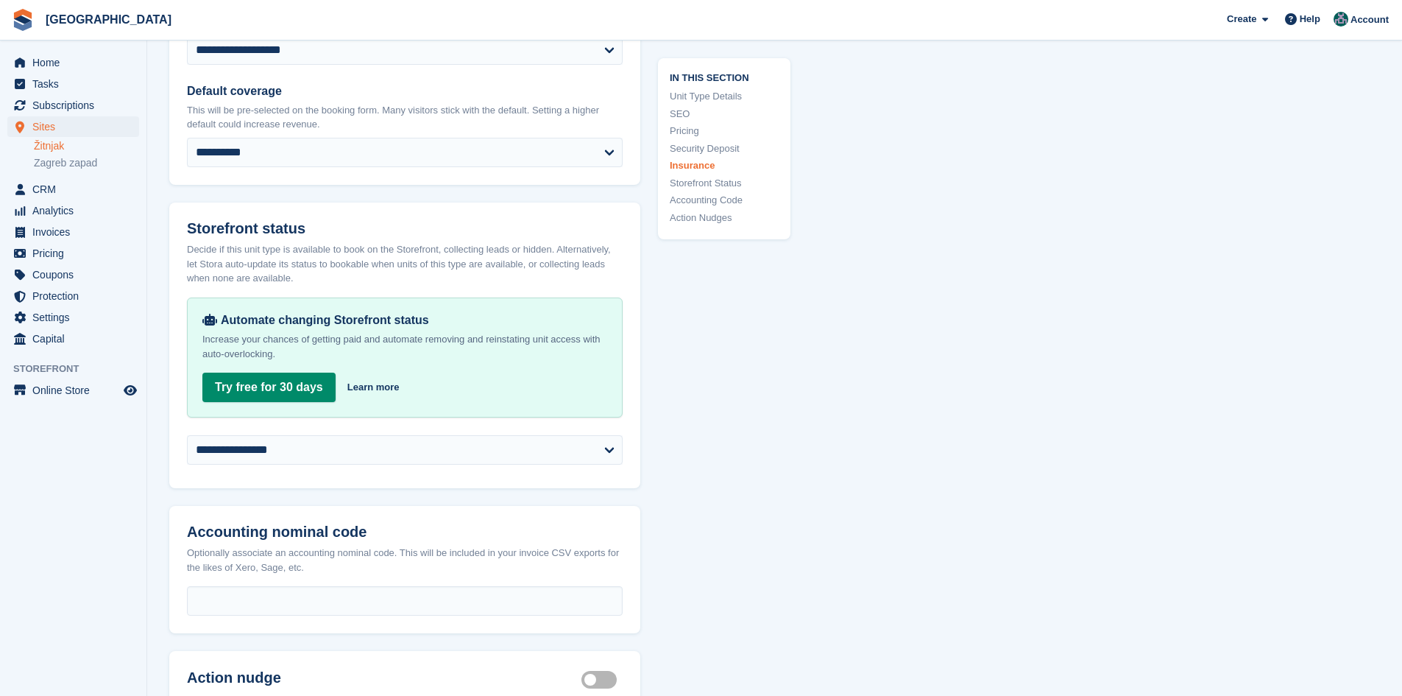
scroll to position [2208, 0]
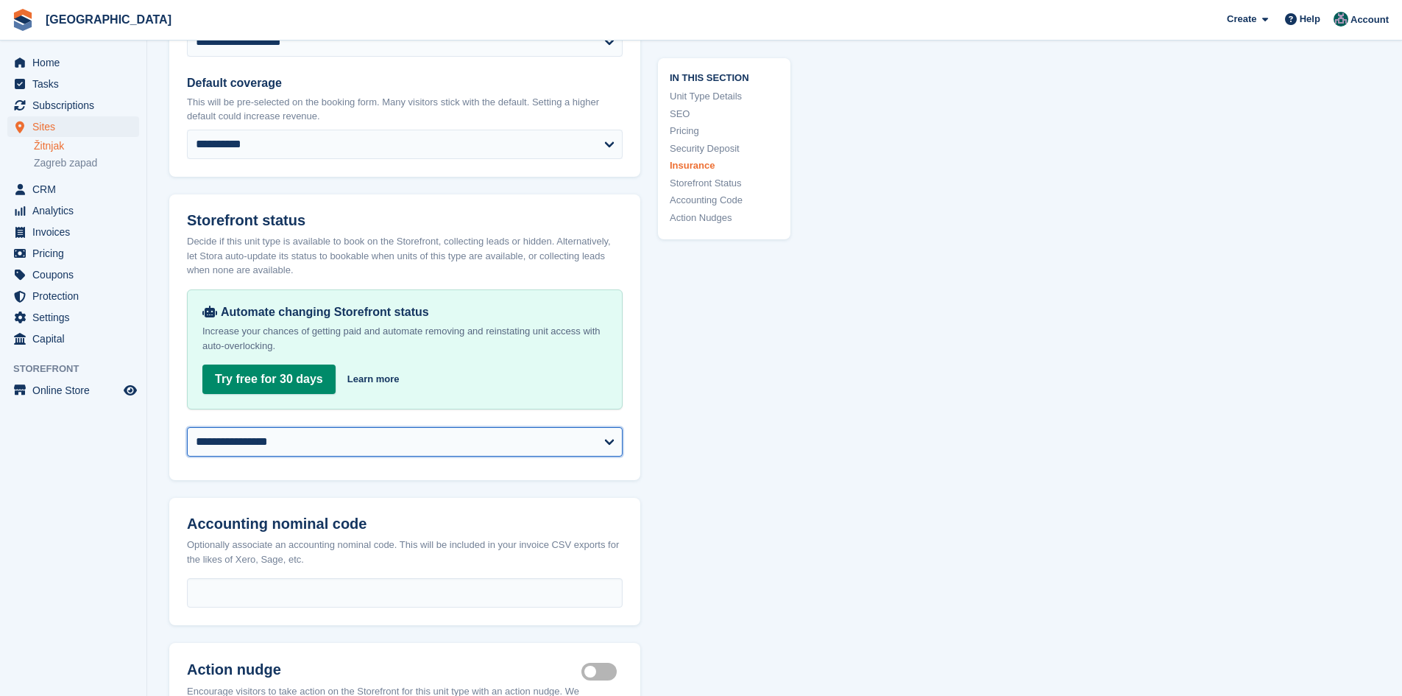
click at [291, 427] on select "**********" at bounding box center [405, 441] width 436 height 29
click at [47, 106] on span "Subscriptions" at bounding box center [76, 105] width 88 height 21
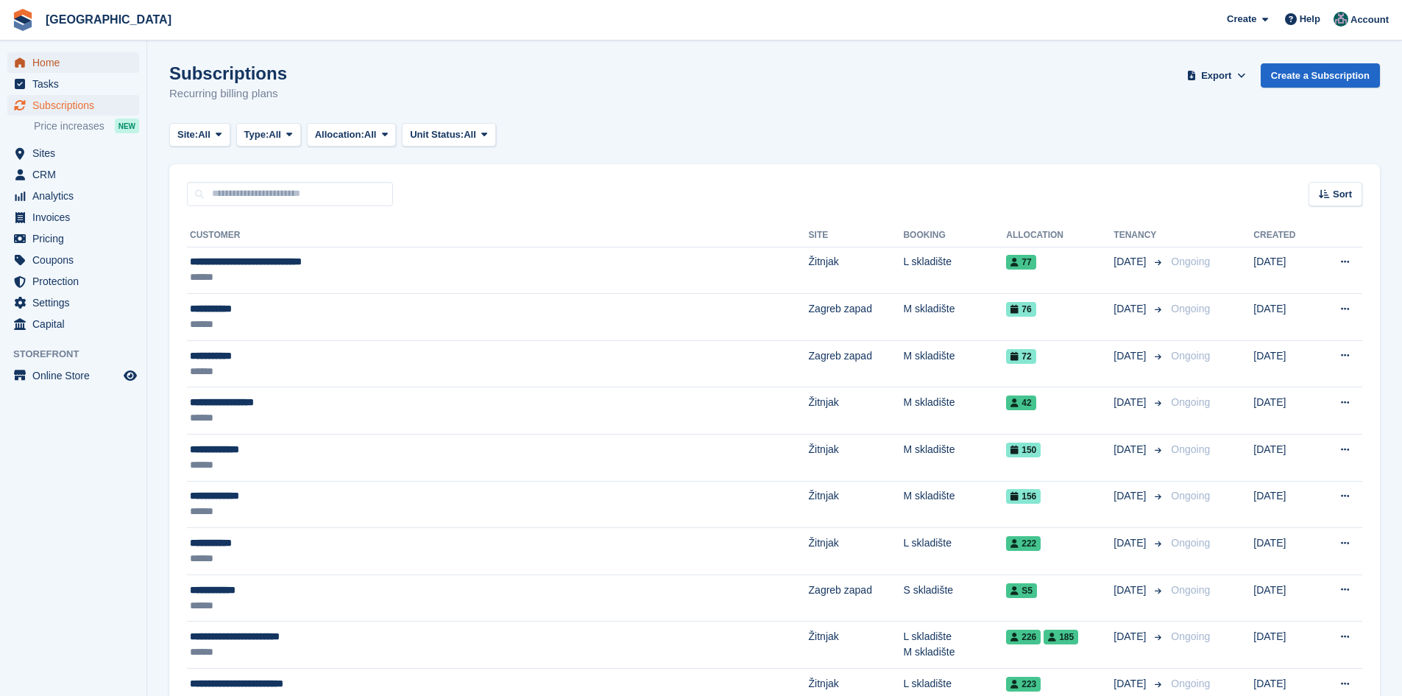
click at [35, 58] on span "Home" at bounding box center [76, 62] width 88 height 21
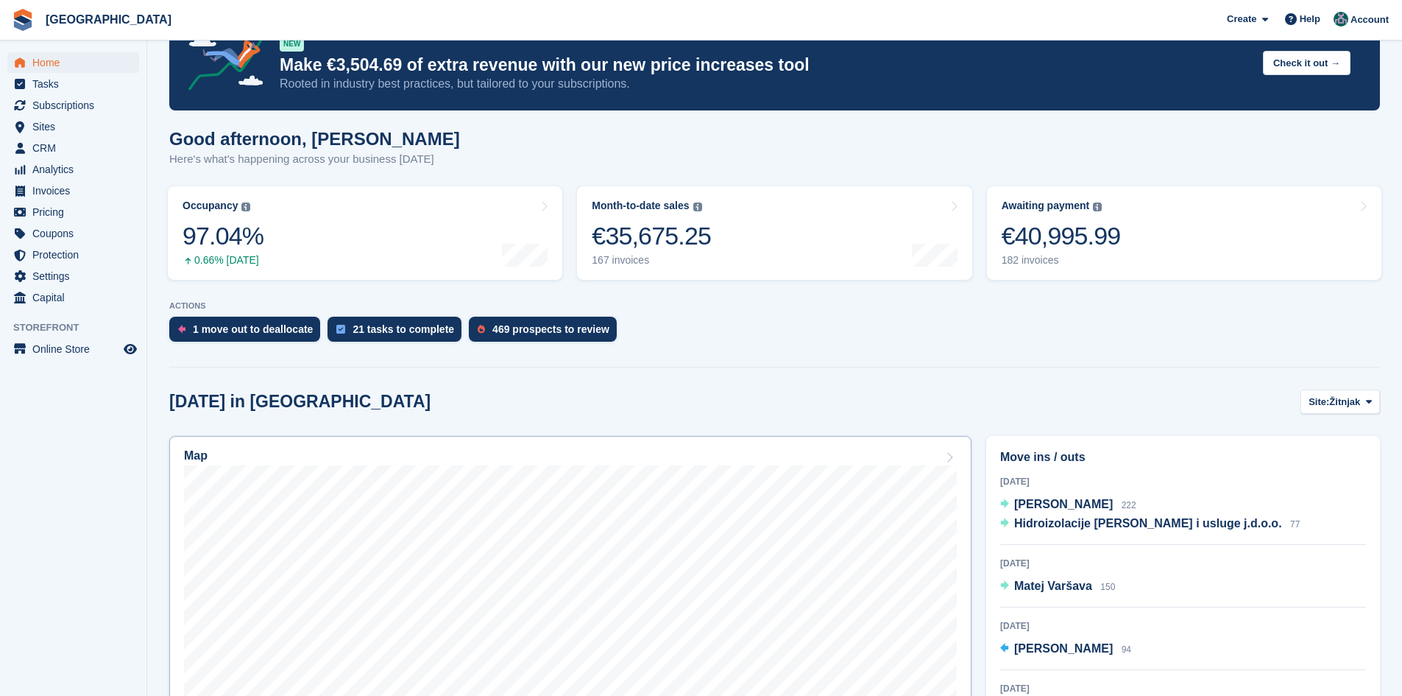
scroll to position [74, 0]
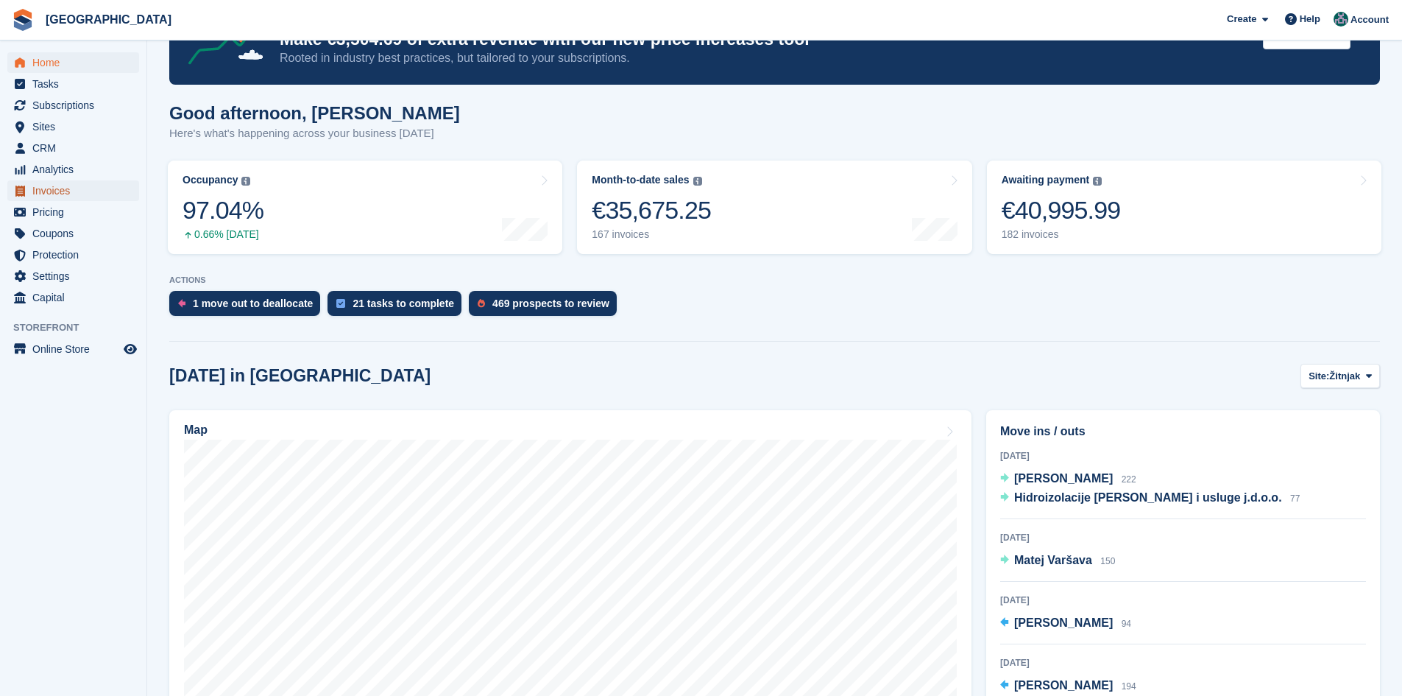
click at [63, 188] on span "Invoices" at bounding box center [76, 190] width 88 height 21
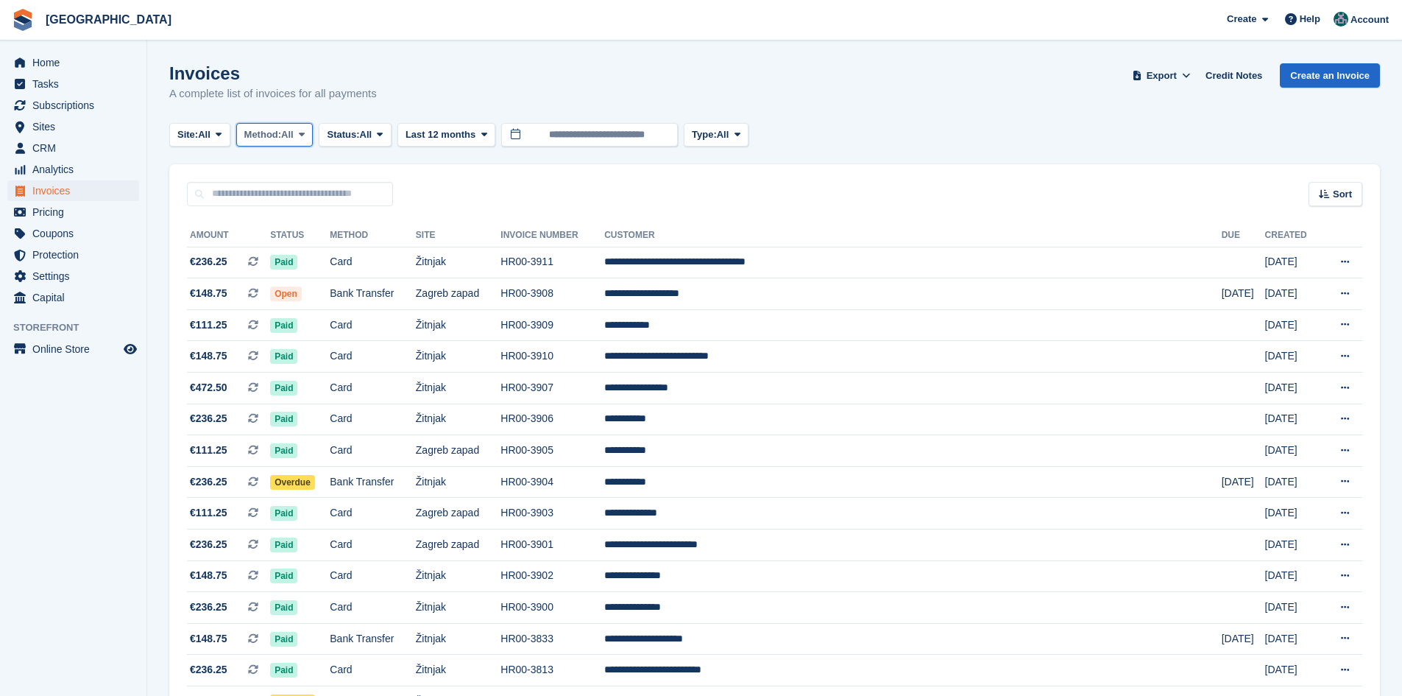
click at [255, 138] on span "Method:" at bounding box center [263, 134] width 38 height 15
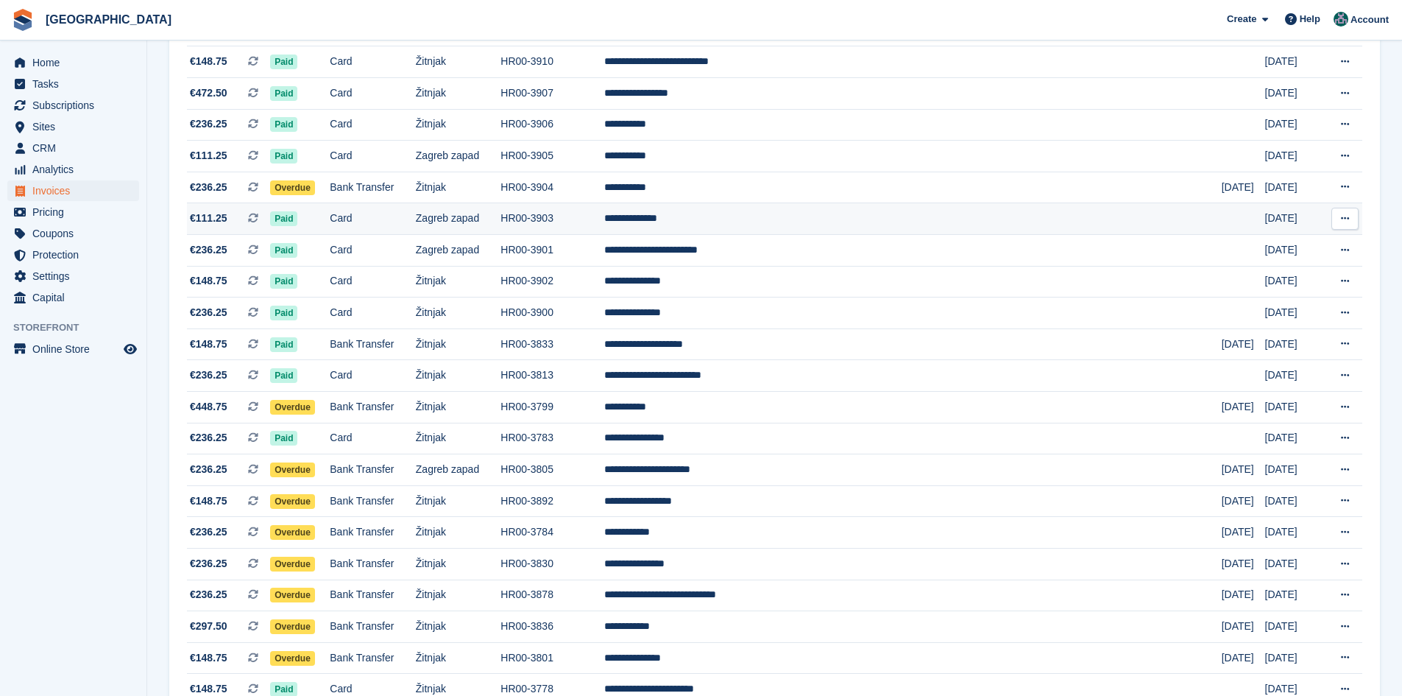
scroll to position [368, 0]
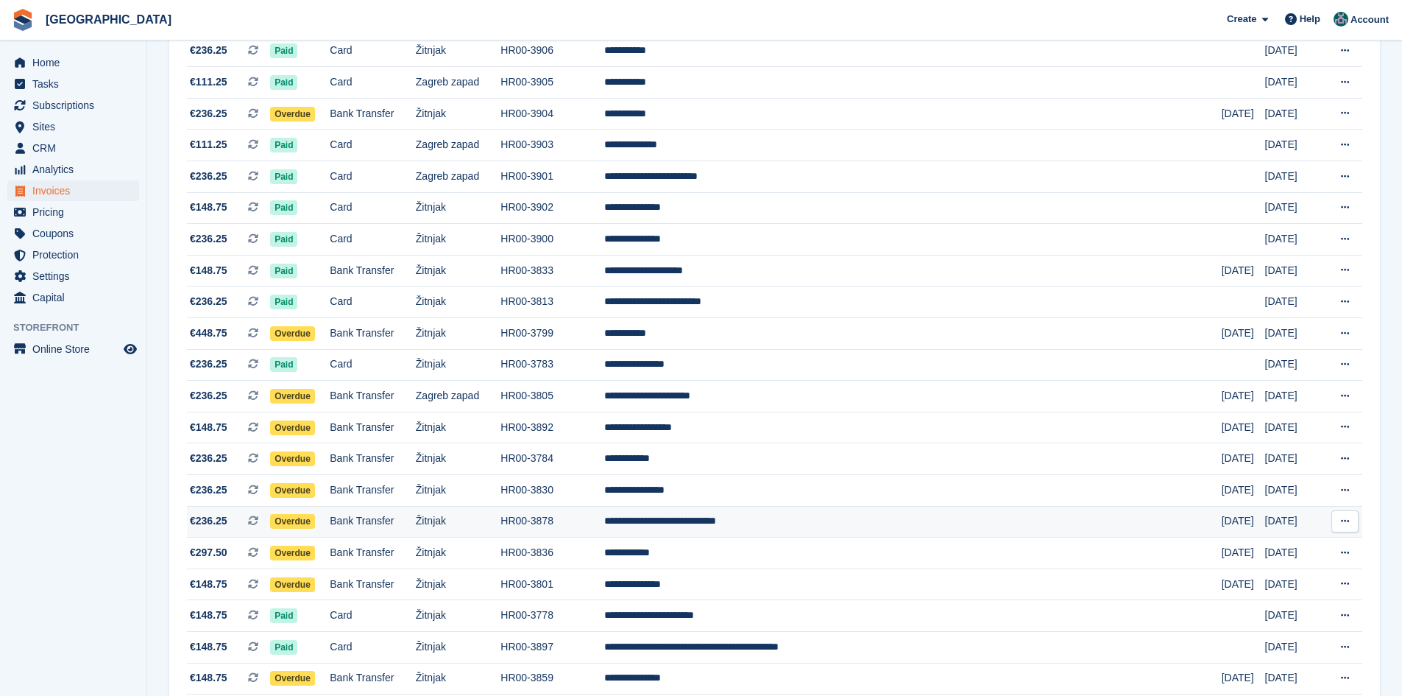
click at [774, 523] on td "**********" at bounding box center [912, 522] width 617 height 32
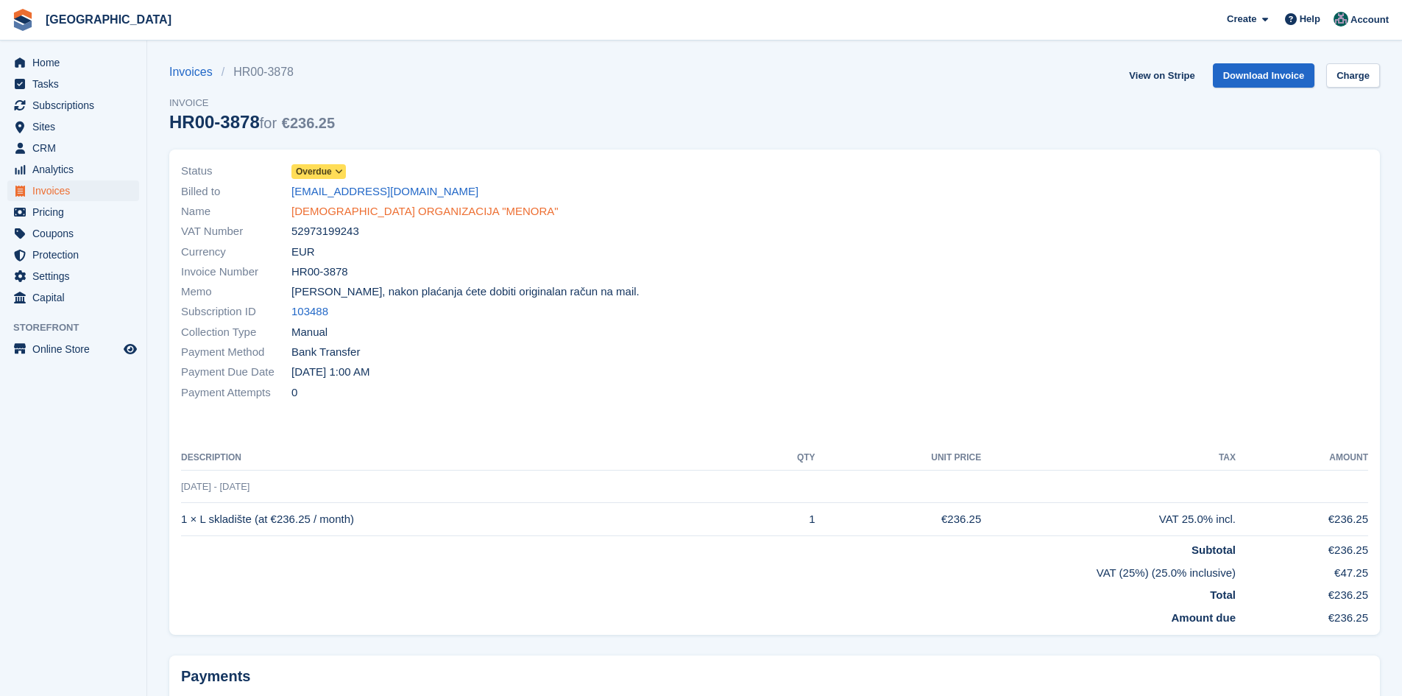
click at [346, 208] on link "[DEMOGRAPHIC_DATA] ORGANIZACIJA "MENORA"" at bounding box center [424, 211] width 267 height 17
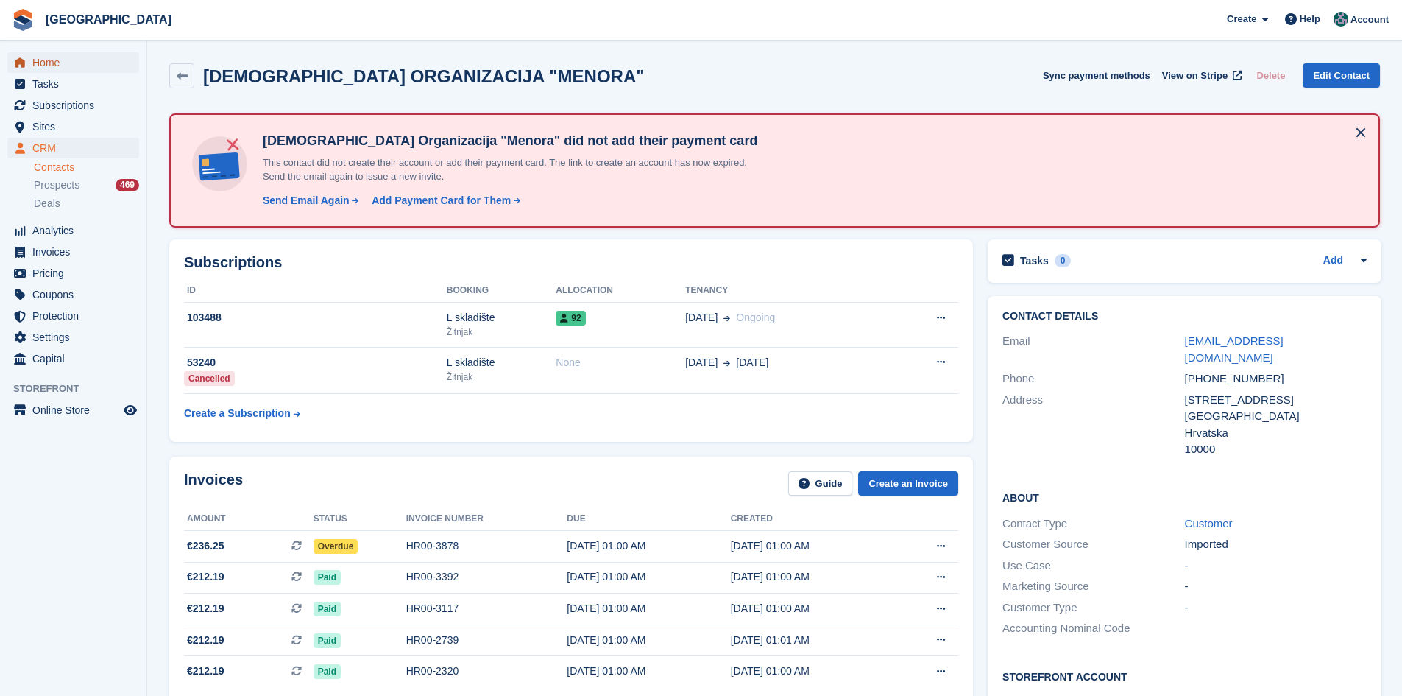
click at [32, 57] on span "Home" at bounding box center [76, 62] width 88 height 21
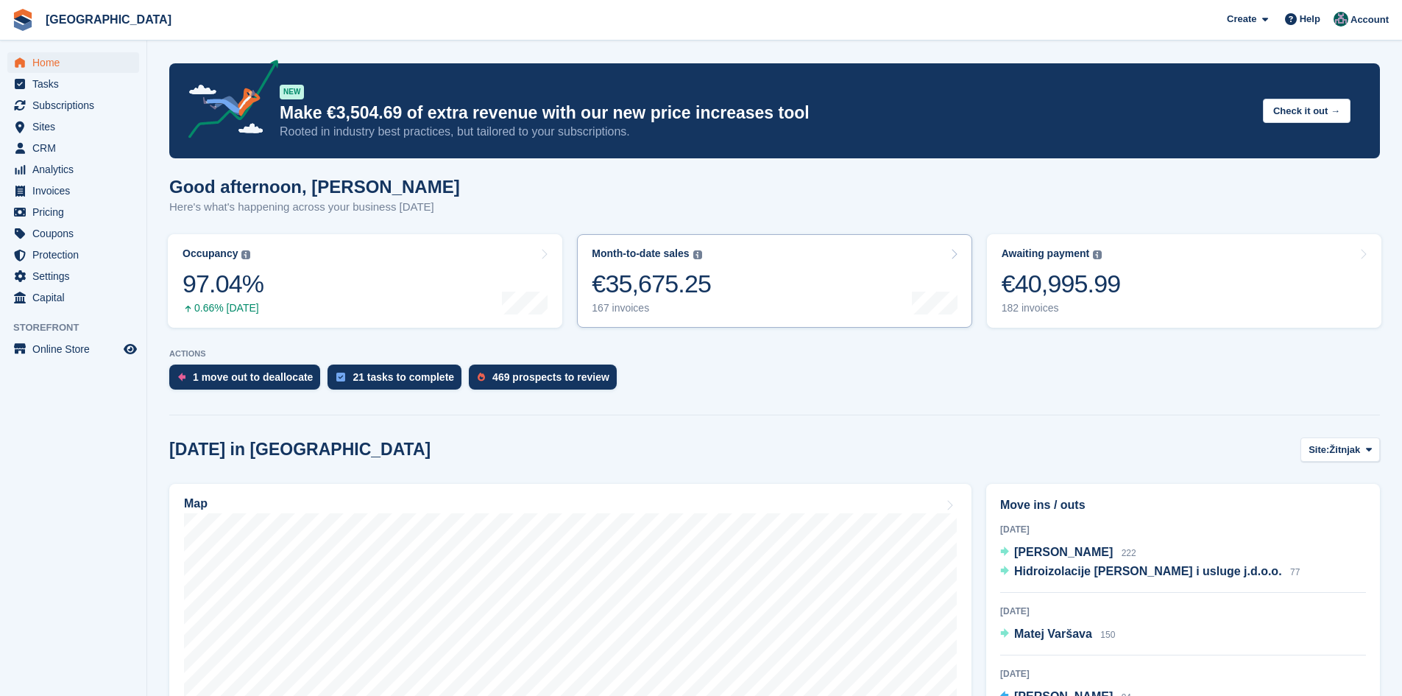
click at [645, 250] on div "Month-to-date sales" at bounding box center [640, 253] width 97 height 13
click at [954, 252] on icon at bounding box center [953, 254] width 7 height 12
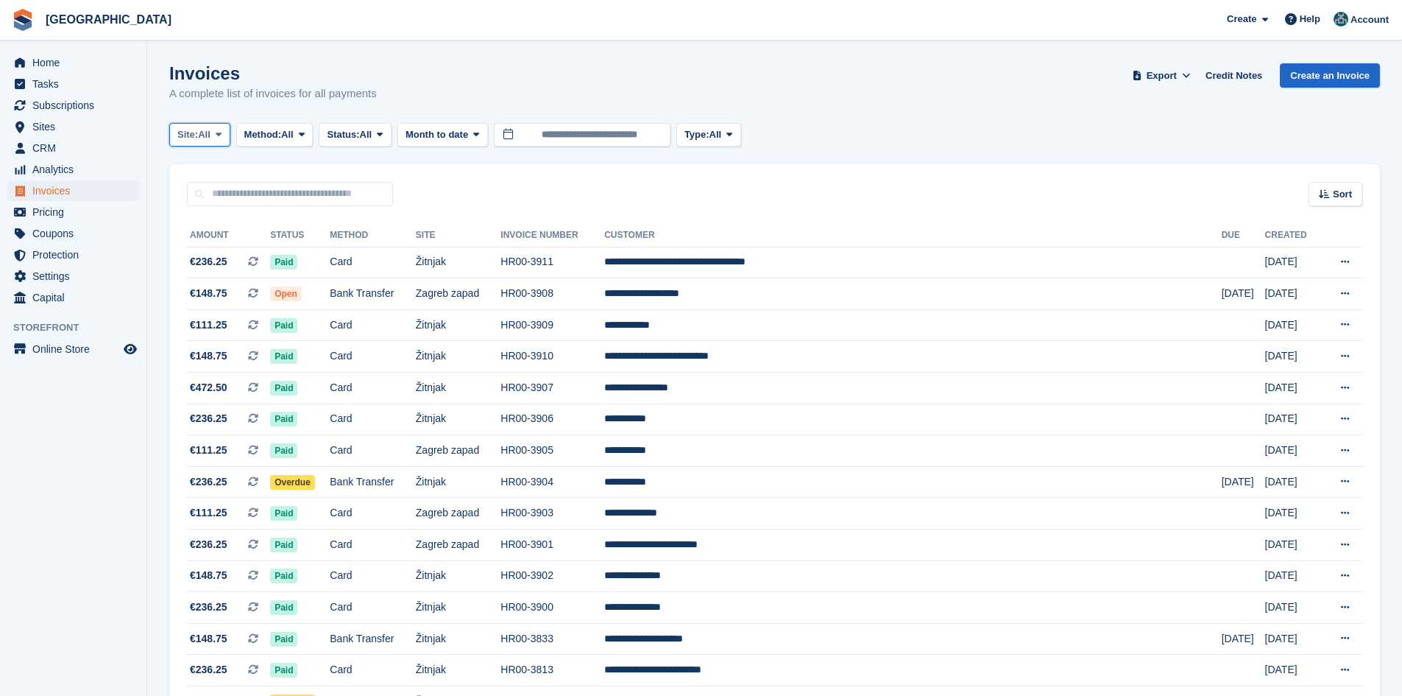
click at [218, 141] on button "Site: All" at bounding box center [199, 135] width 61 height 24
click at [216, 144] on button "Site: All" at bounding box center [199, 135] width 61 height 24
click at [258, 131] on span "Method:" at bounding box center [263, 134] width 38 height 15
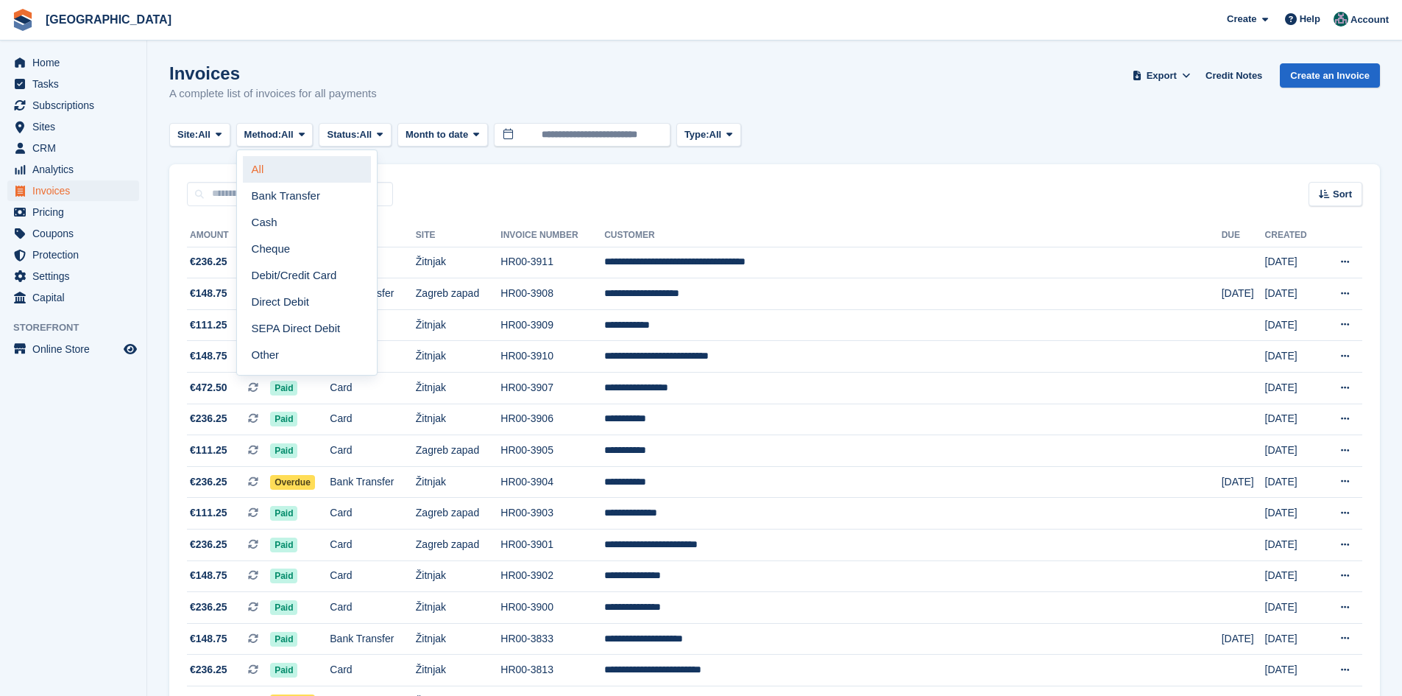
click at [274, 174] on link "All" at bounding box center [307, 169] width 128 height 26
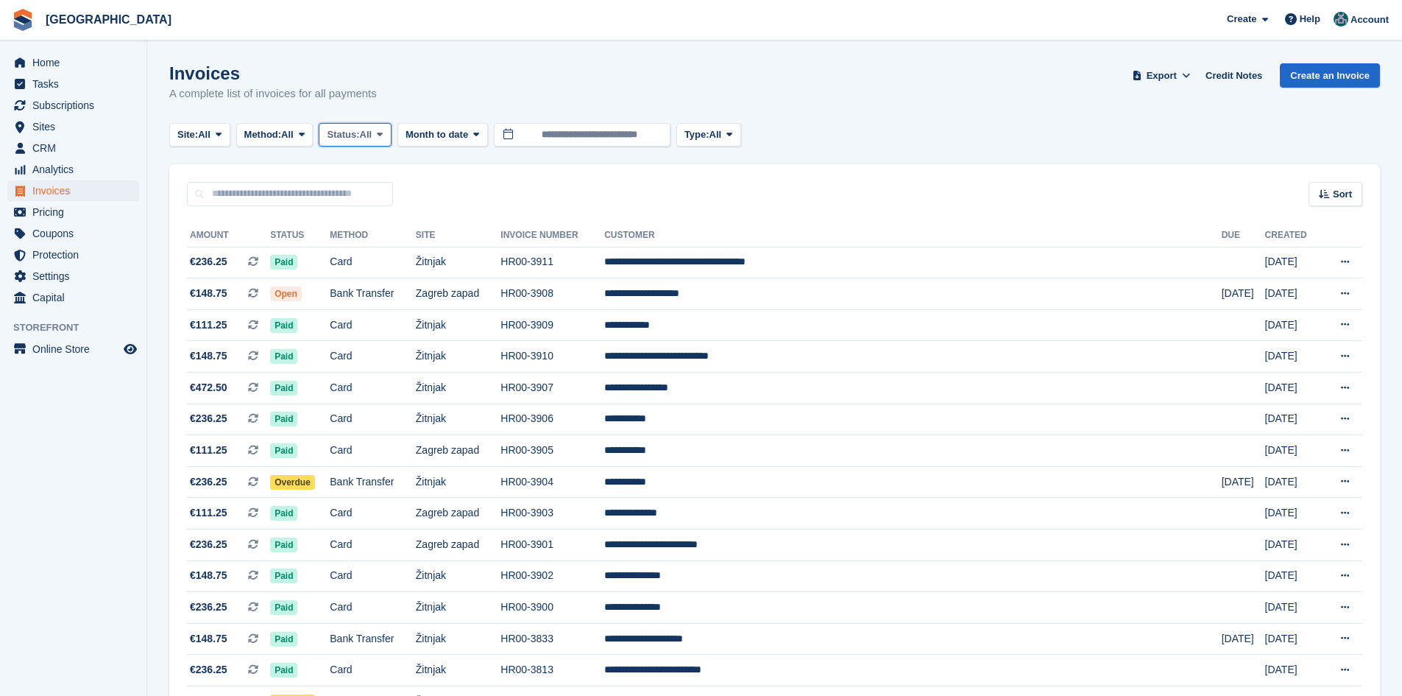
click at [359, 141] on span "Status:" at bounding box center [343, 134] width 32 height 15
click at [370, 166] on link "All" at bounding box center [389, 169] width 128 height 26
click at [448, 135] on span "Month to date" at bounding box center [437, 134] width 63 height 15
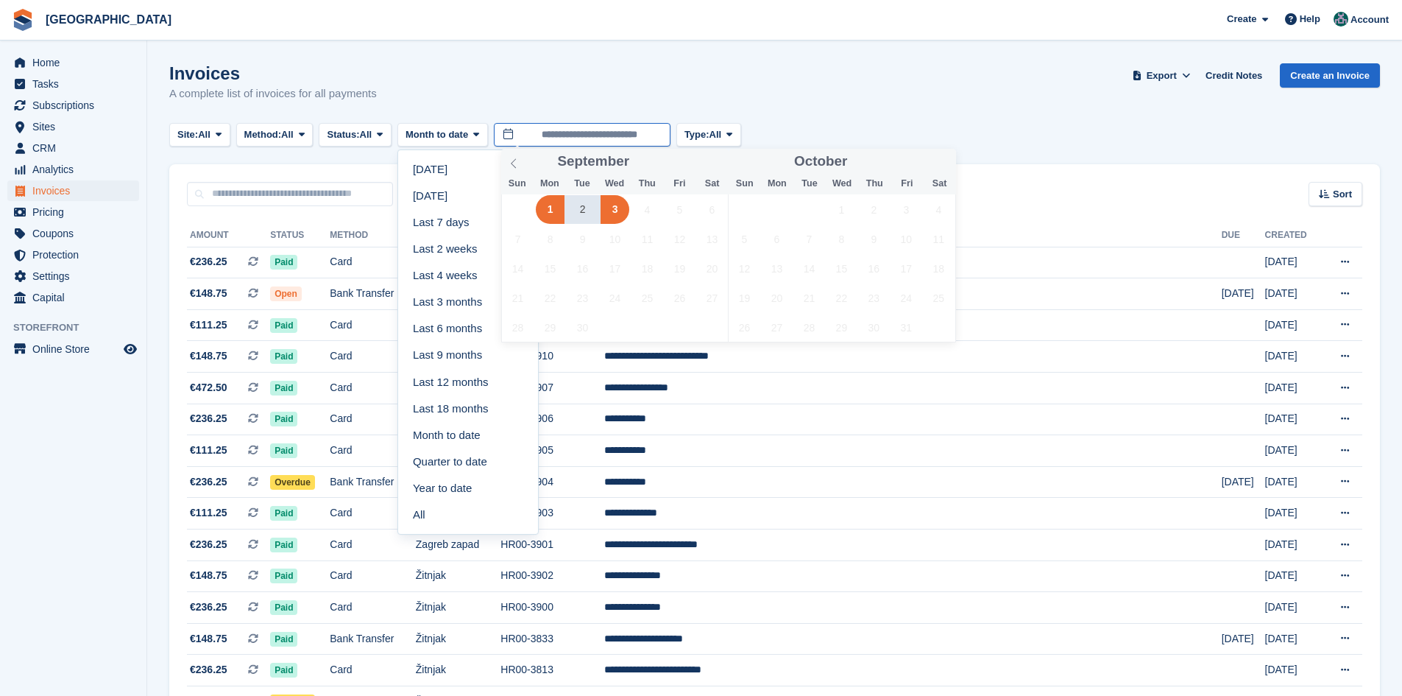
click at [549, 134] on input "**********" at bounding box center [582, 135] width 177 height 24
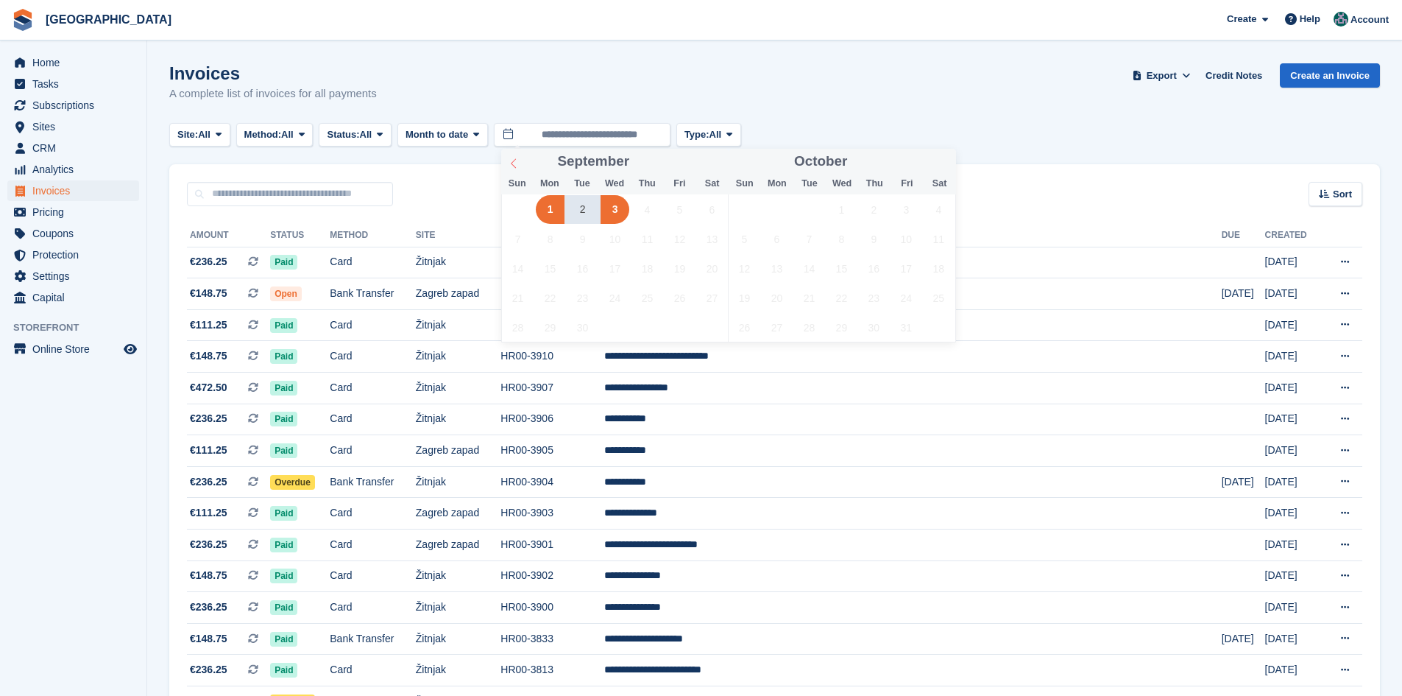
click at [515, 163] on icon at bounding box center [514, 163] width 10 height 10
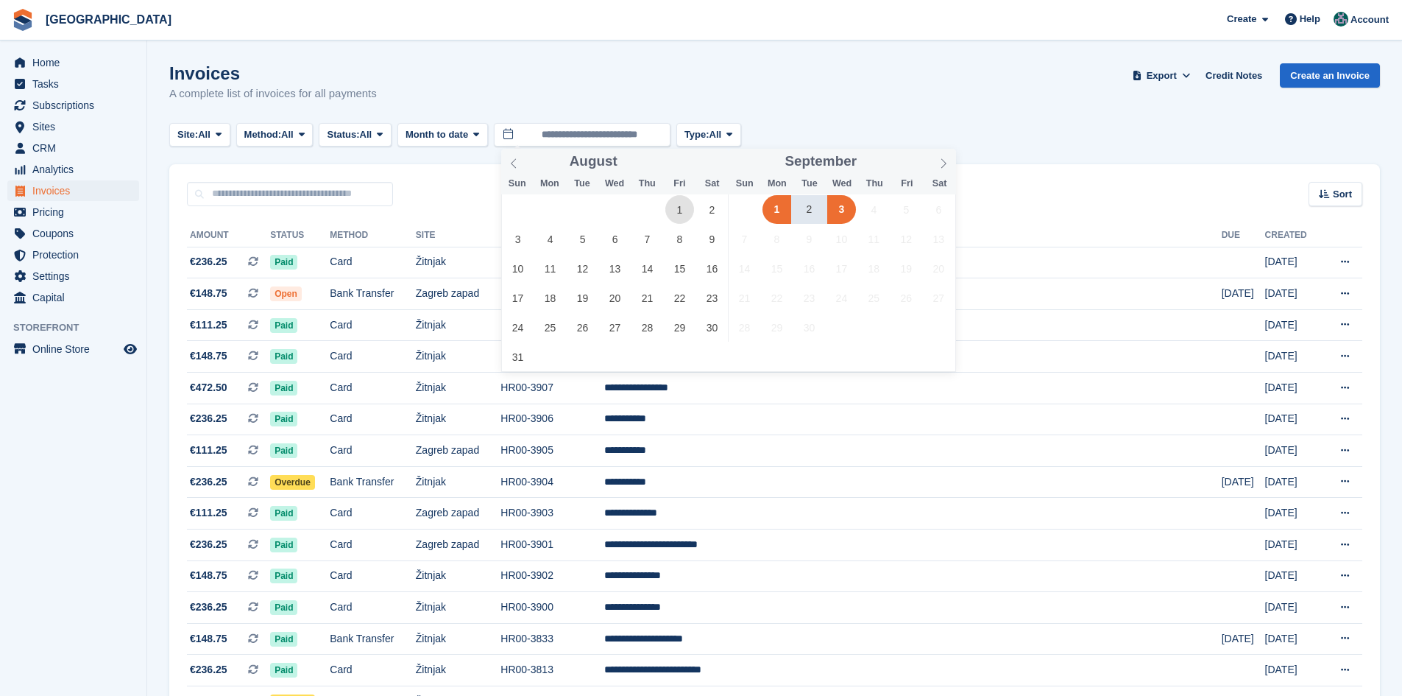
click at [676, 206] on span "1" at bounding box center [679, 209] width 29 height 29
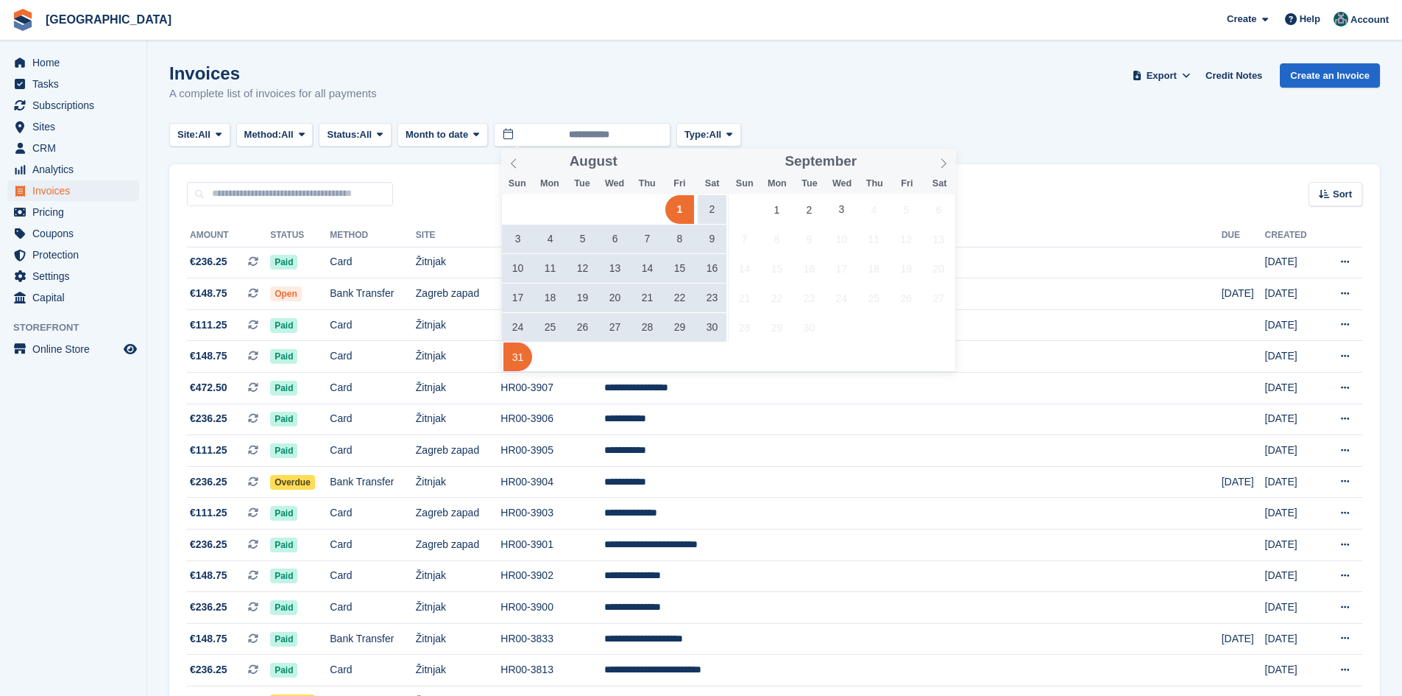
click at [515, 355] on span "31" at bounding box center [517, 356] width 29 height 29
type input "**********"
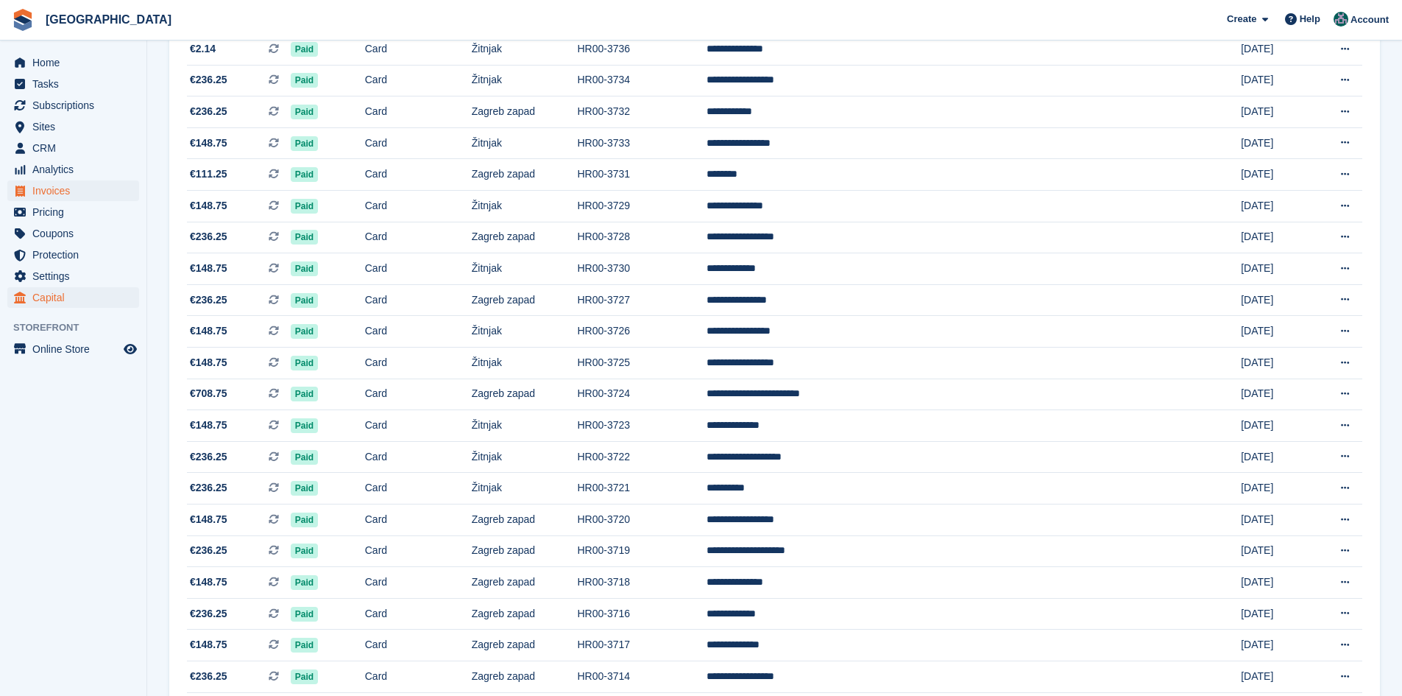
scroll to position [515, 0]
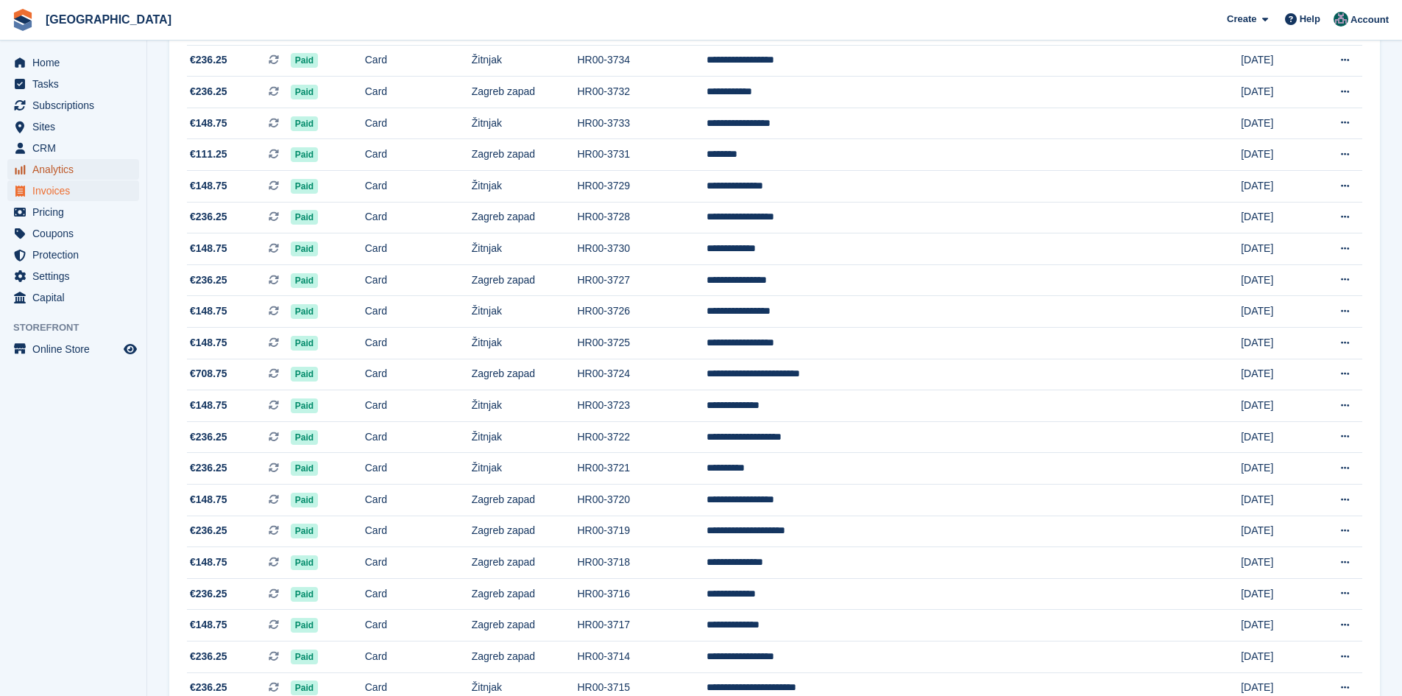
click at [75, 167] on span "Analytics" at bounding box center [76, 169] width 88 height 21
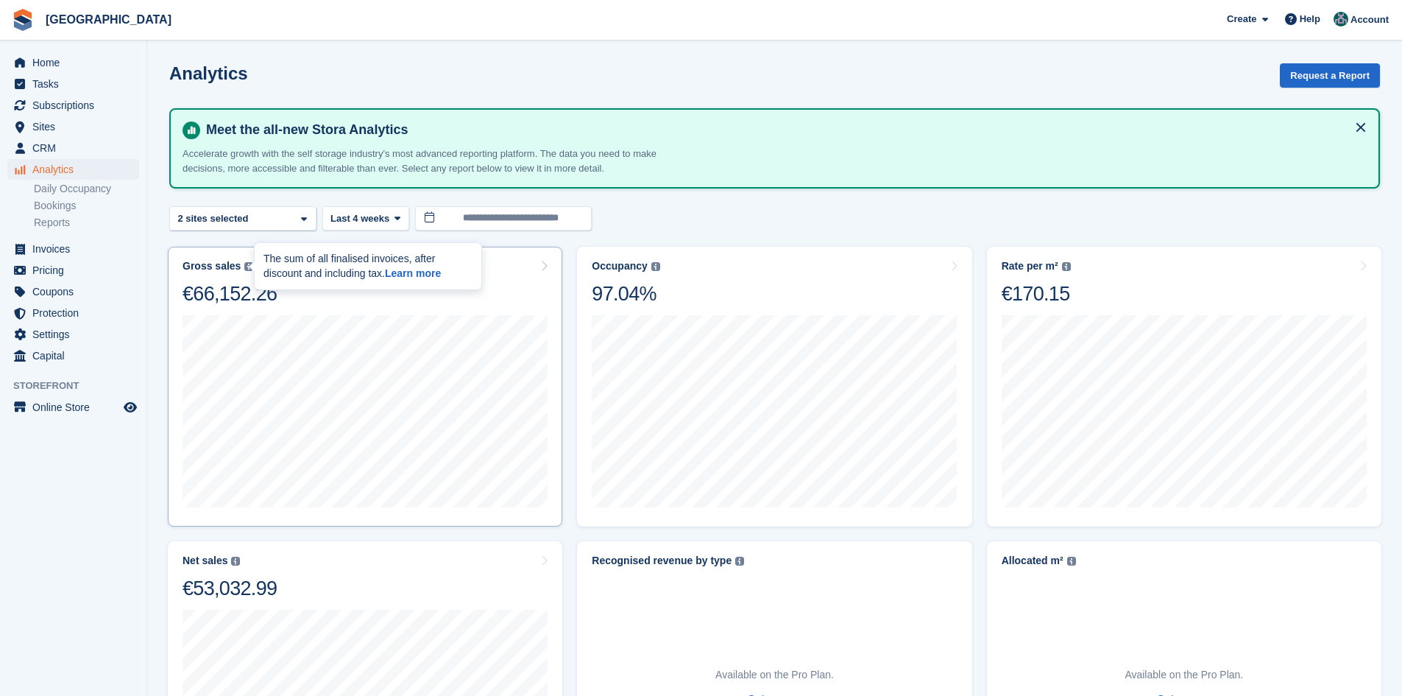
click at [245, 266] on img at bounding box center [248, 266] width 9 height 9
click at [544, 265] on icon at bounding box center [543, 266] width 7 height 12
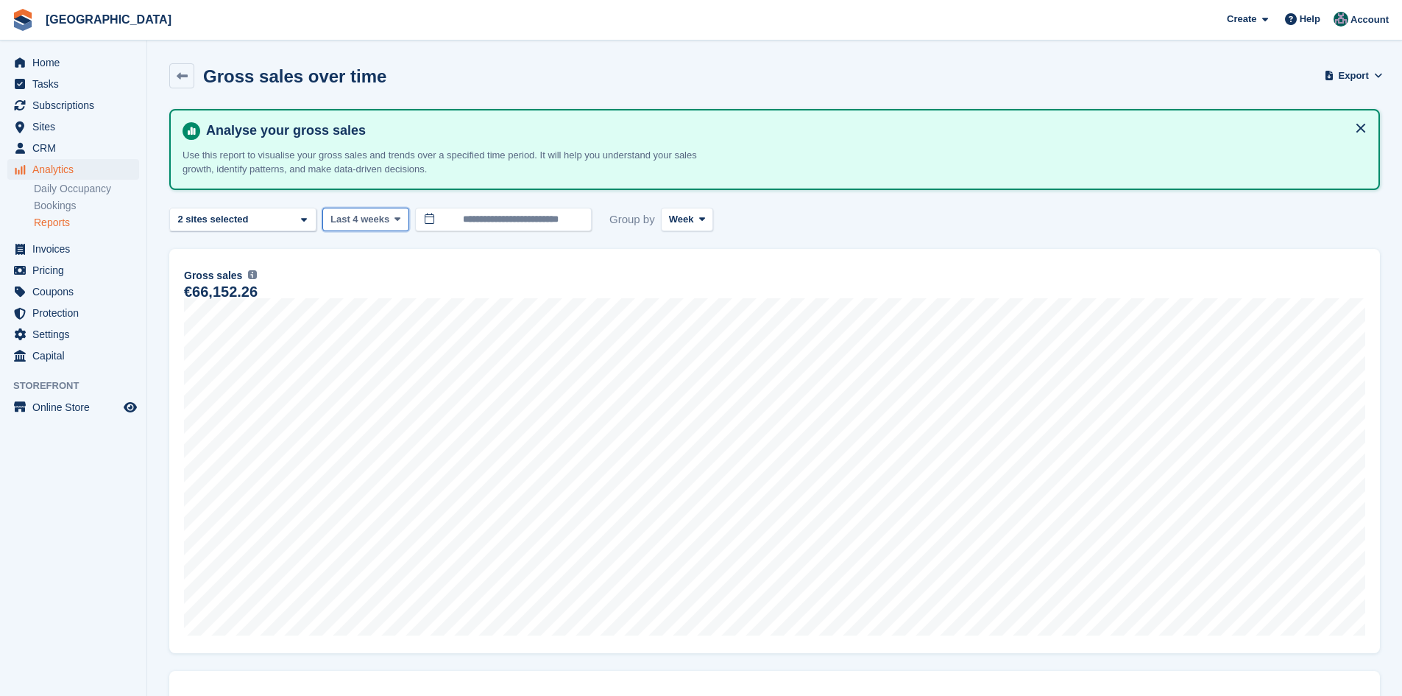
click at [395, 224] on icon at bounding box center [398, 219] width 6 height 10
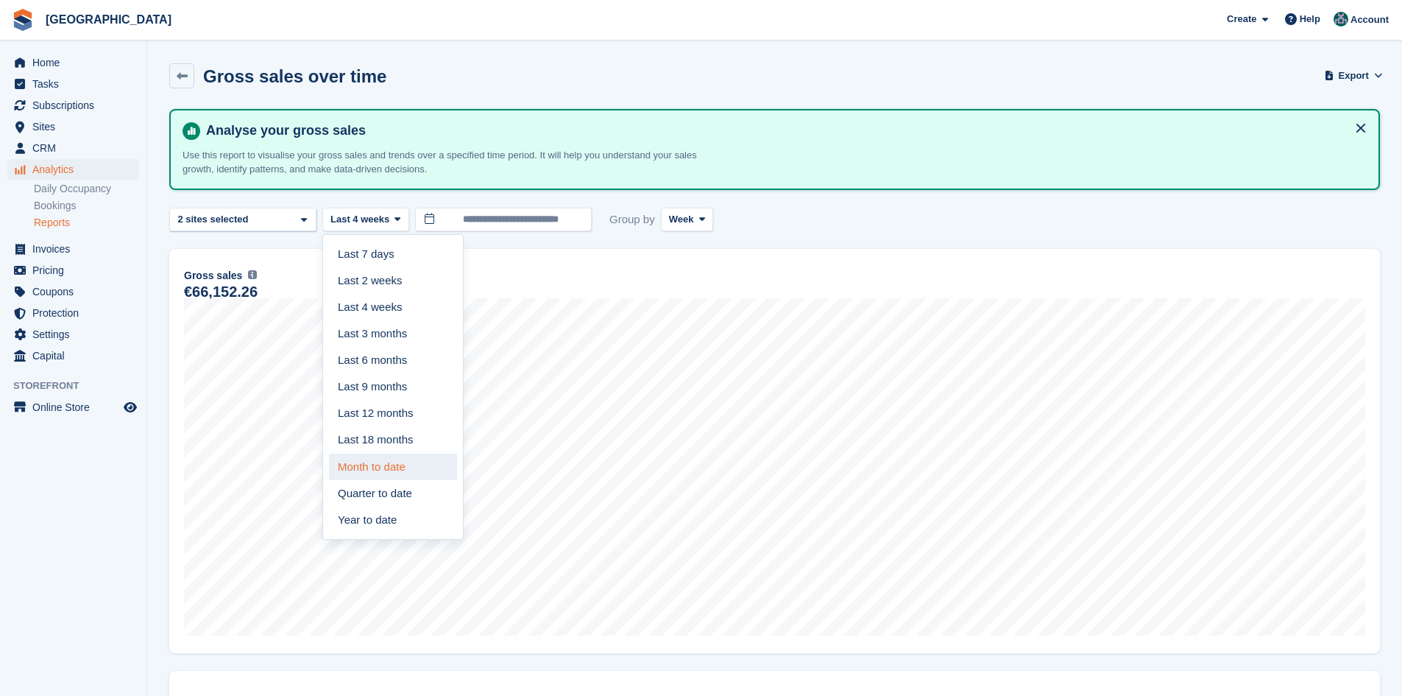
click at [394, 459] on link "Month to date" at bounding box center [393, 466] width 128 height 26
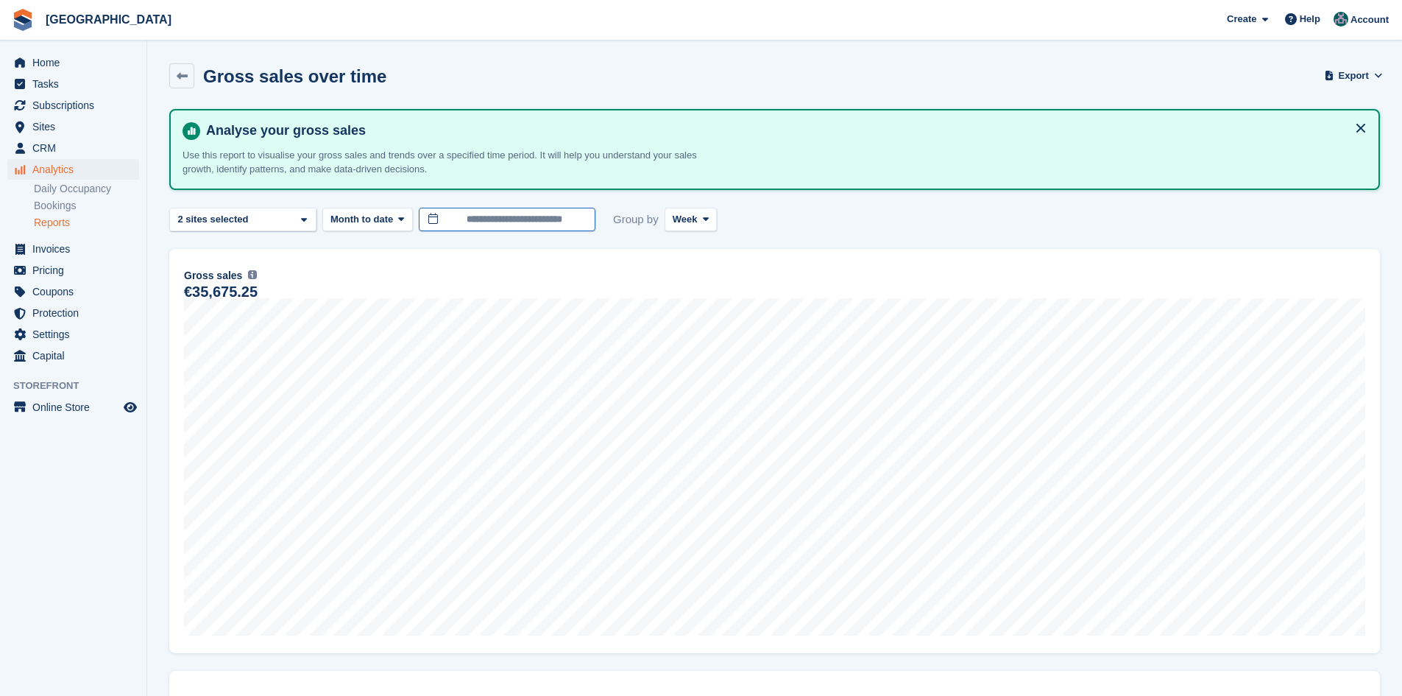
click at [520, 219] on input "**********" at bounding box center [507, 220] width 177 height 24
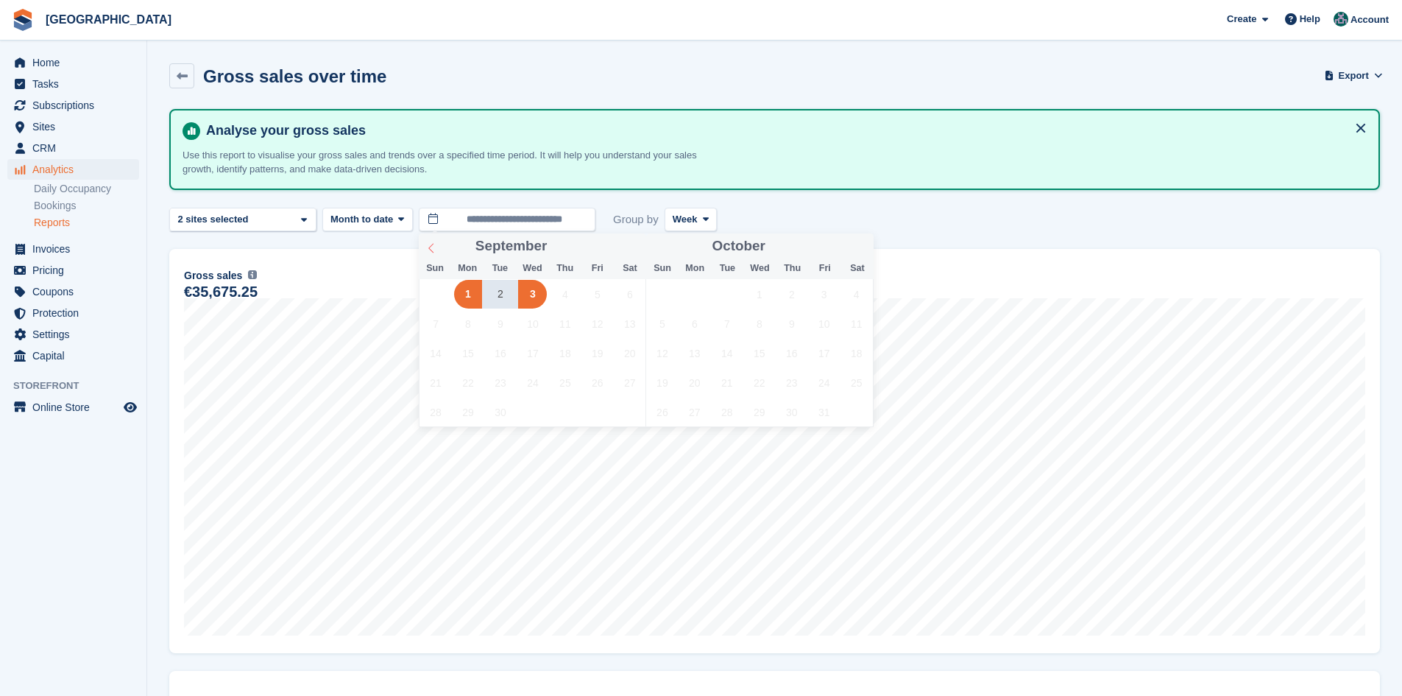
click at [433, 246] on icon at bounding box center [431, 248] width 10 height 10
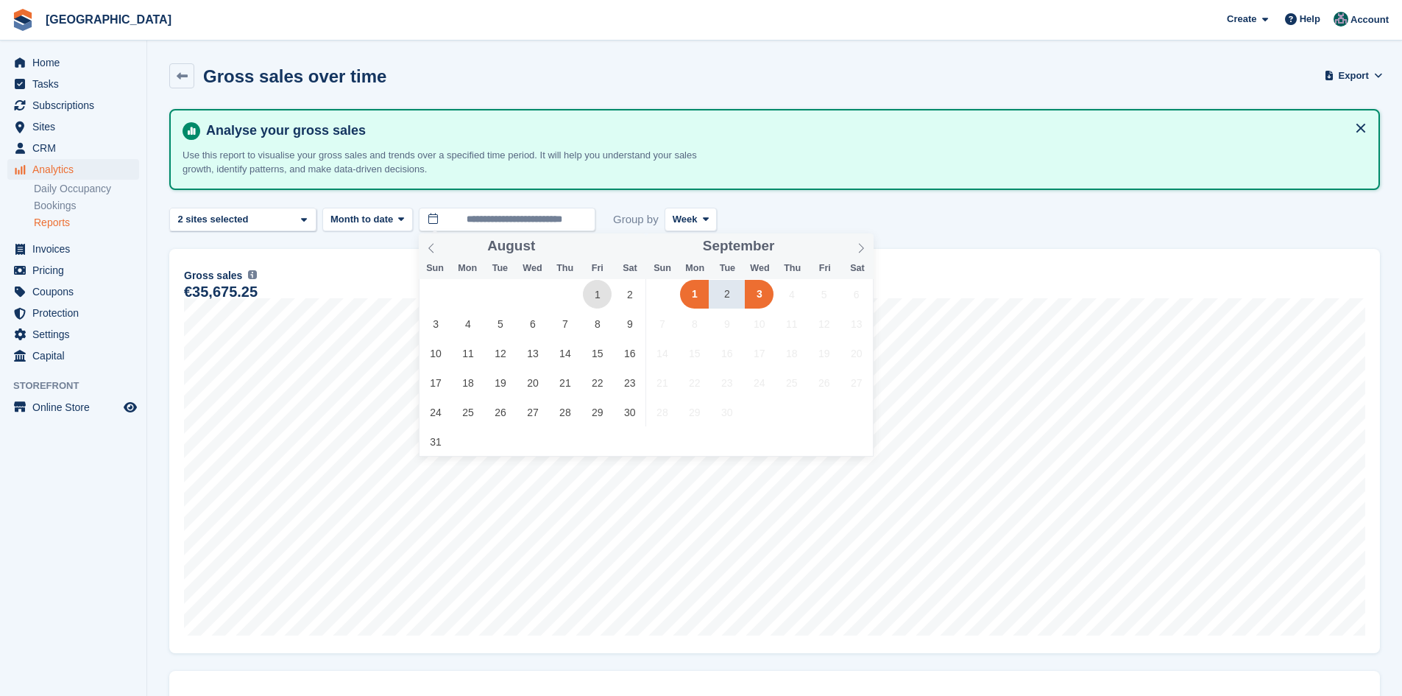
click at [604, 294] on span "1" at bounding box center [597, 294] width 29 height 29
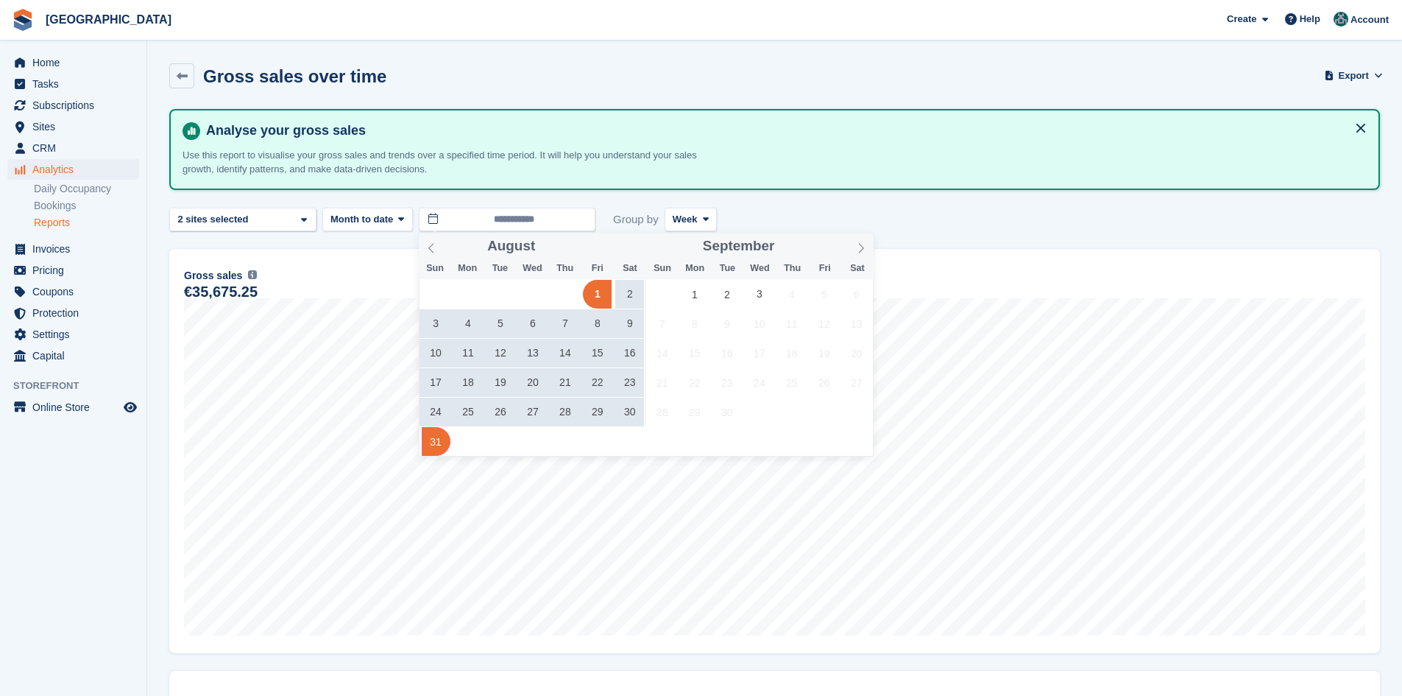
click at [430, 443] on span "31" at bounding box center [436, 441] width 29 height 29
type input "**********"
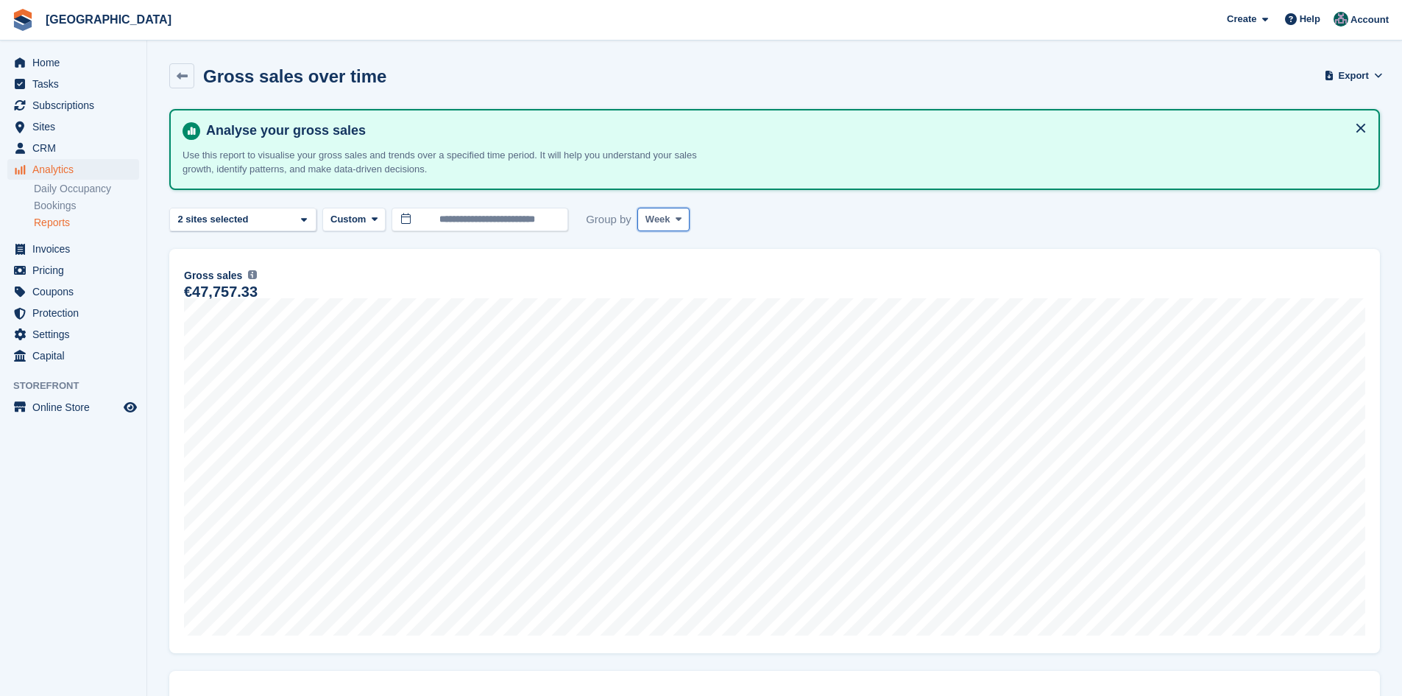
click at [676, 221] on icon at bounding box center [679, 219] width 6 height 10
click at [677, 299] on link "Month" at bounding box center [708, 307] width 128 height 26
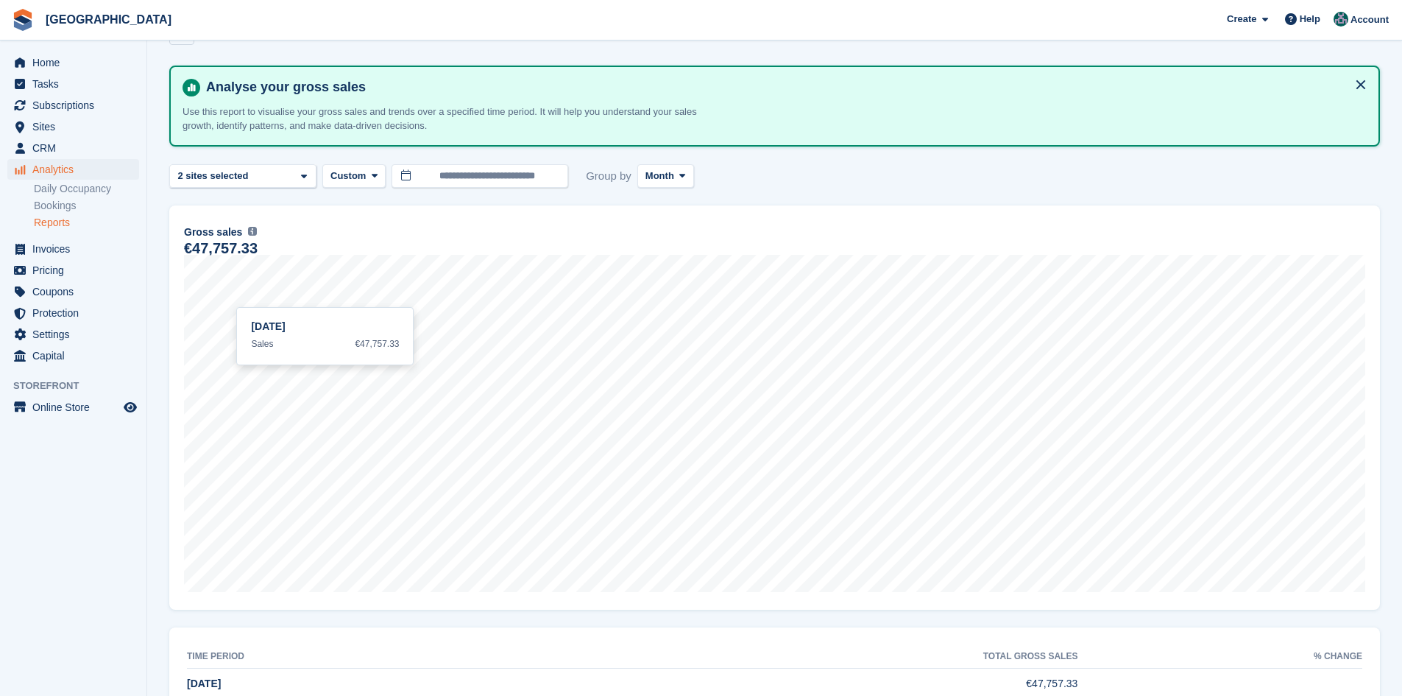
scroll to position [87, 0]
